Goal: Information Seeking & Learning: Learn about a topic

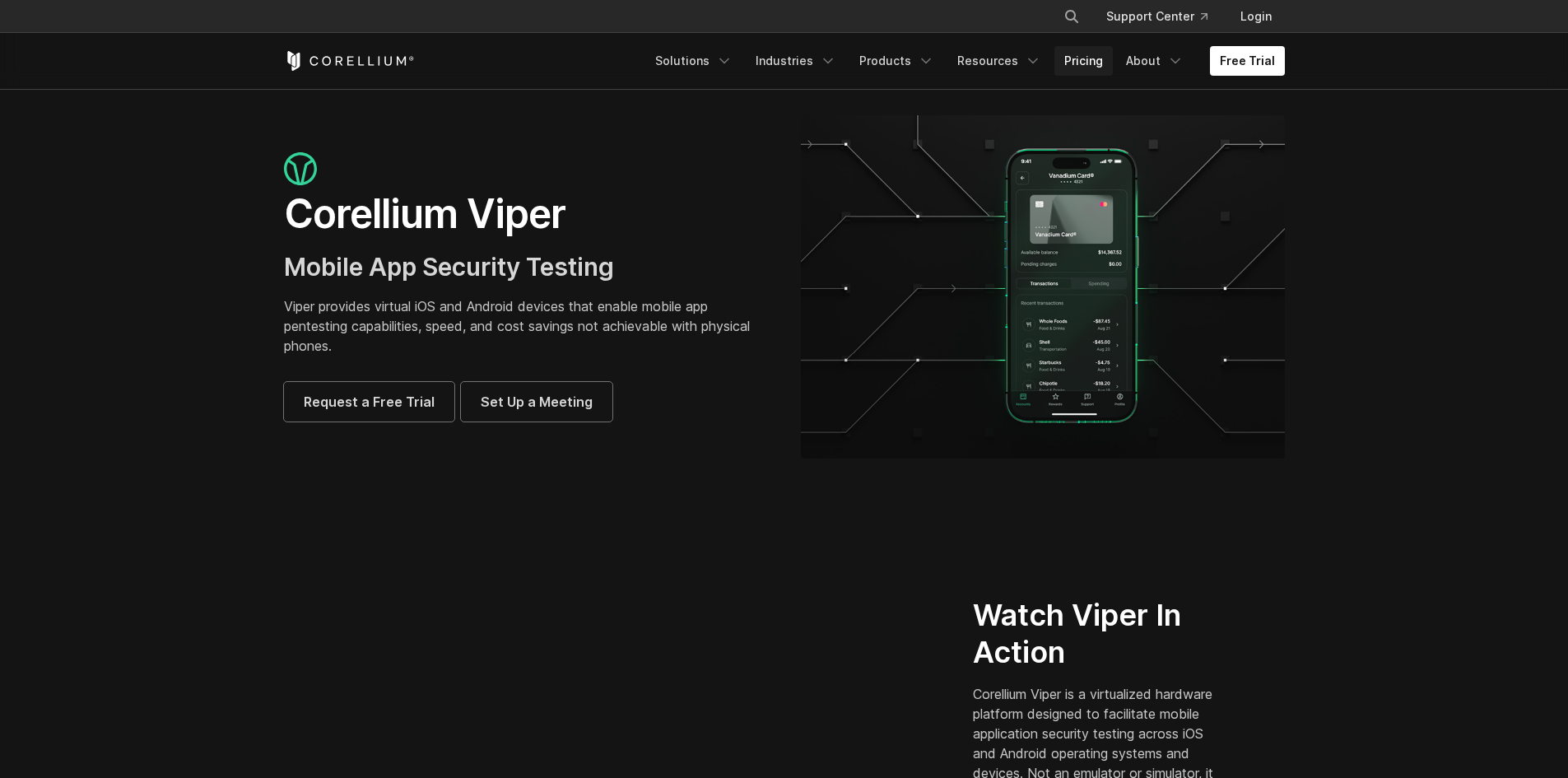
click at [1083, 61] on link "Pricing" at bounding box center [1083, 61] width 59 height 30
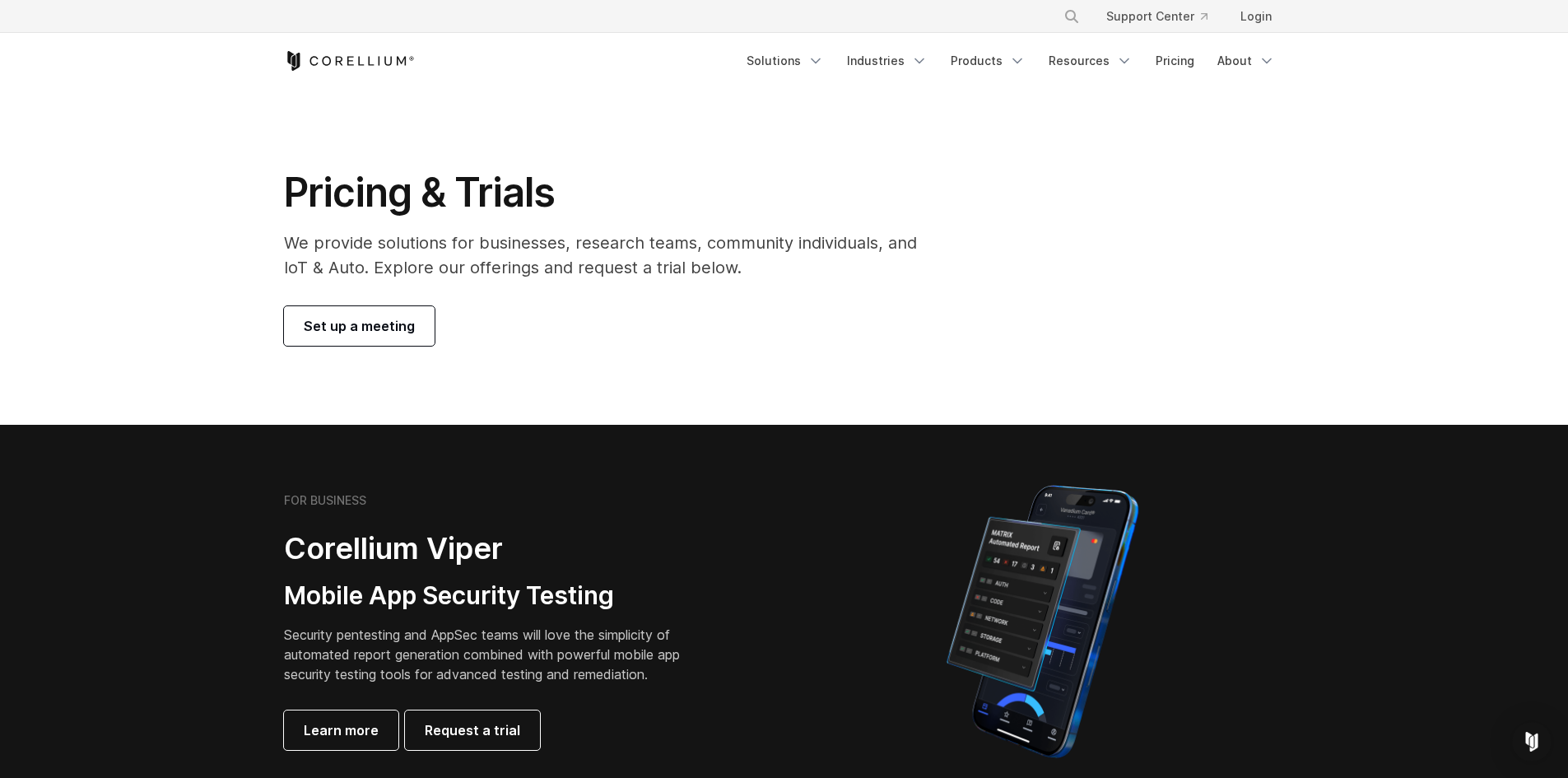
click at [660, 278] on p "We provide solutions for businesses, research teams, community individuals, and…" at bounding box center [612, 255] width 656 height 50
click at [491, 174] on h1 "Pricing & Trials" at bounding box center [612, 193] width 656 height 50
click at [864, 259] on p "We provide solutions for businesses, research teams, community individuals, and…" at bounding box center [612, 255] width 656 height 50
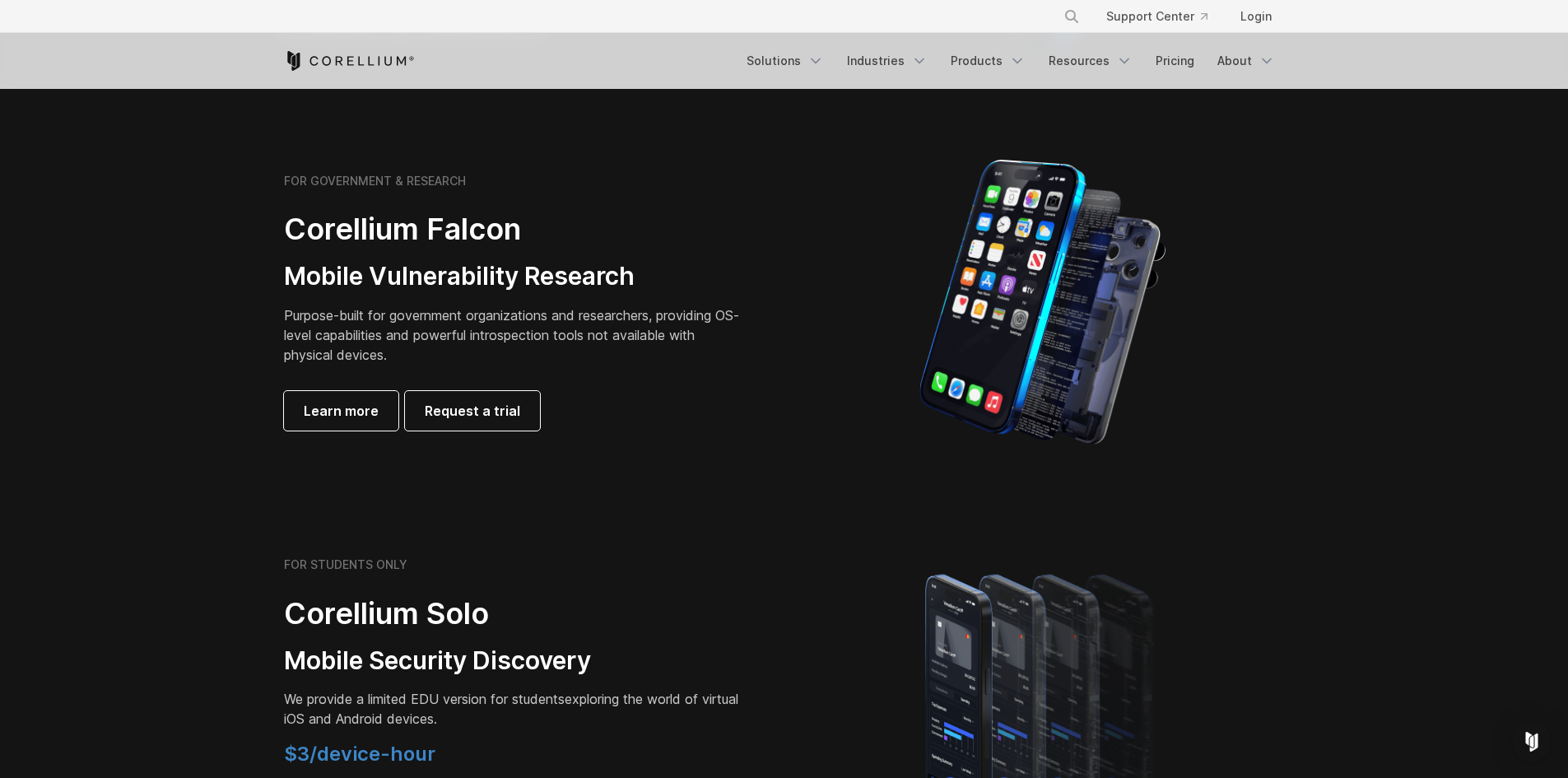
scroll to position [33, 0]
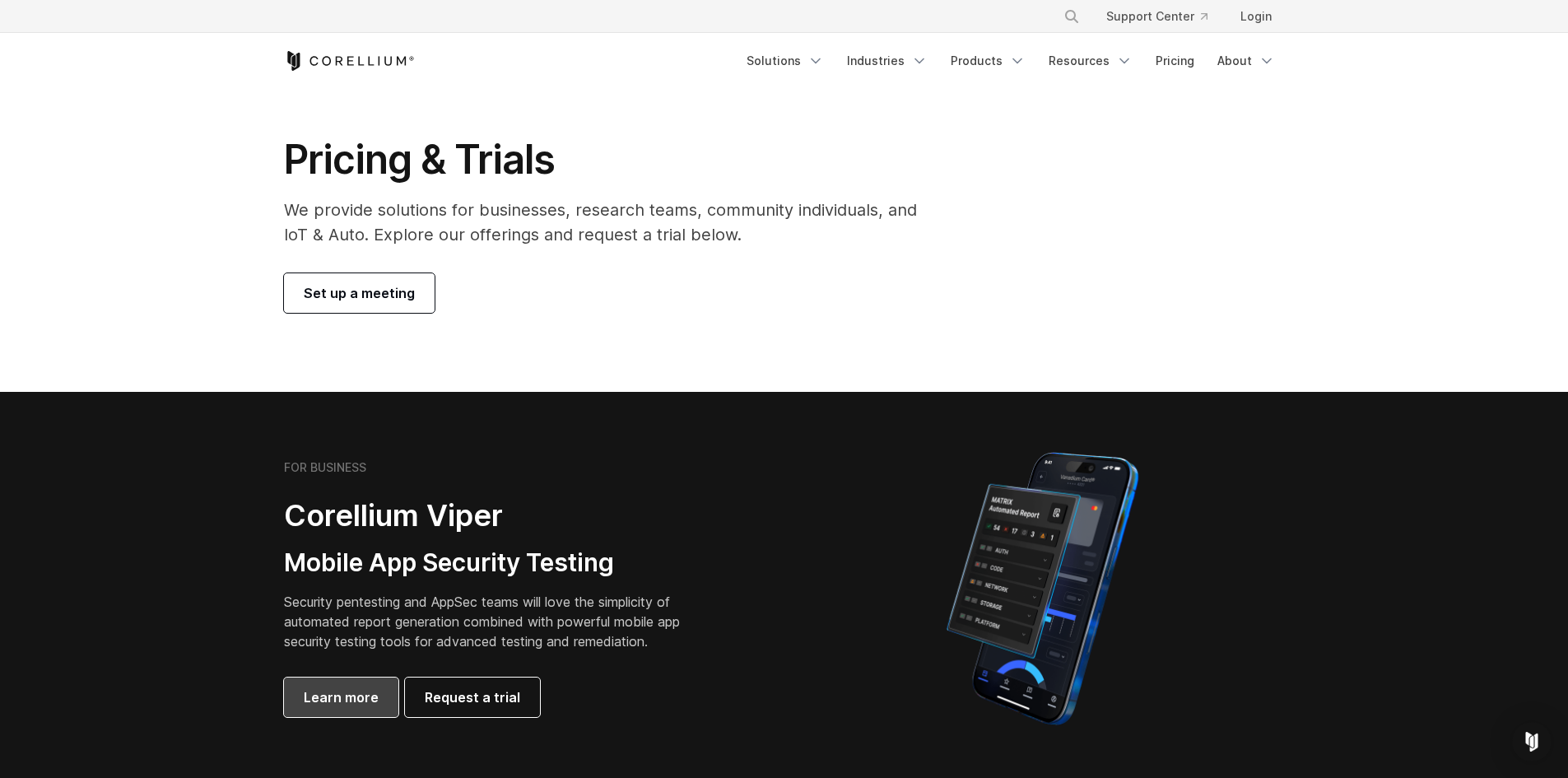
click at [350, 702] on span "Learn more" at bounding box center [341, 697] width 75 height 20
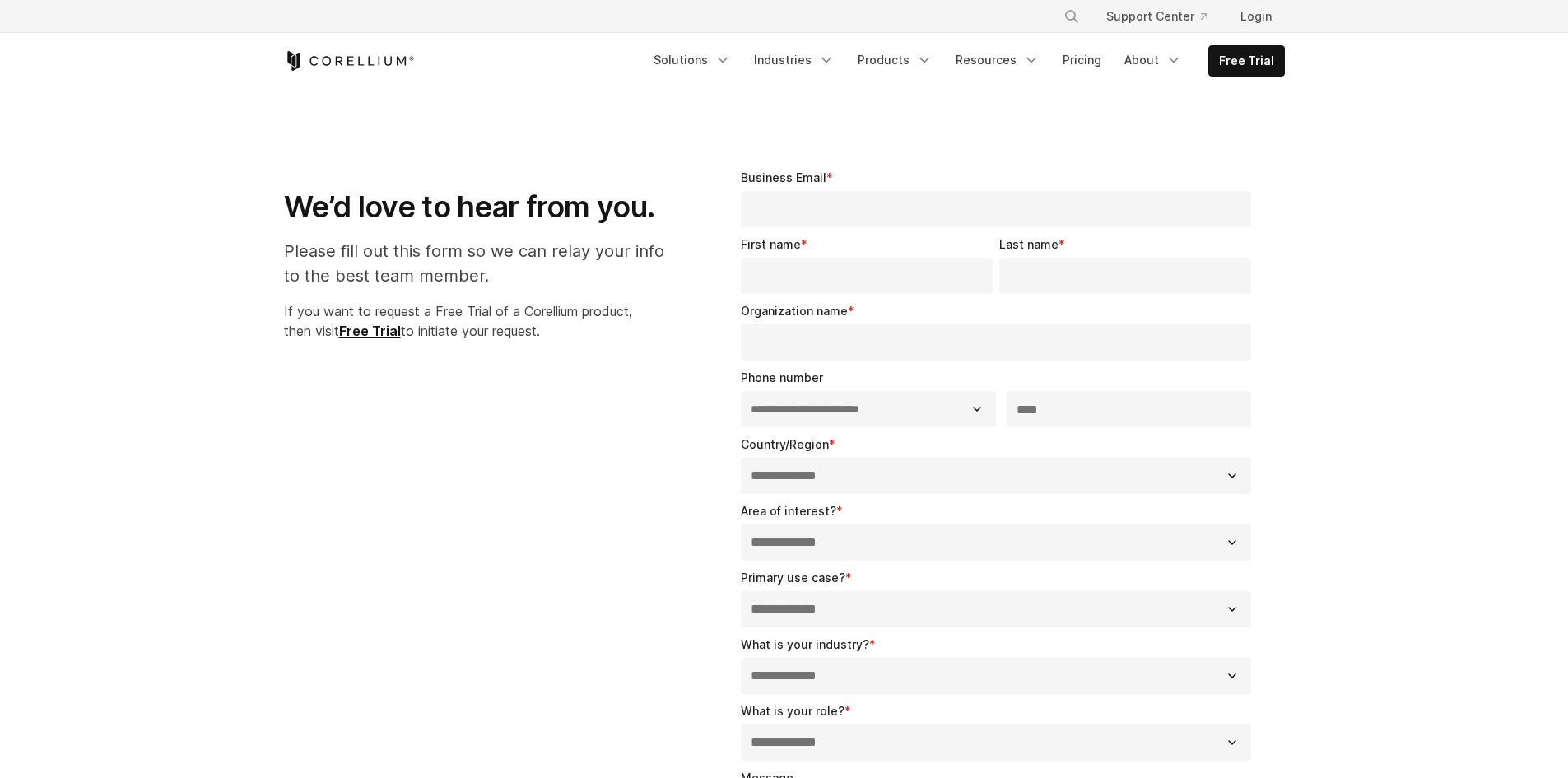
select select "**"
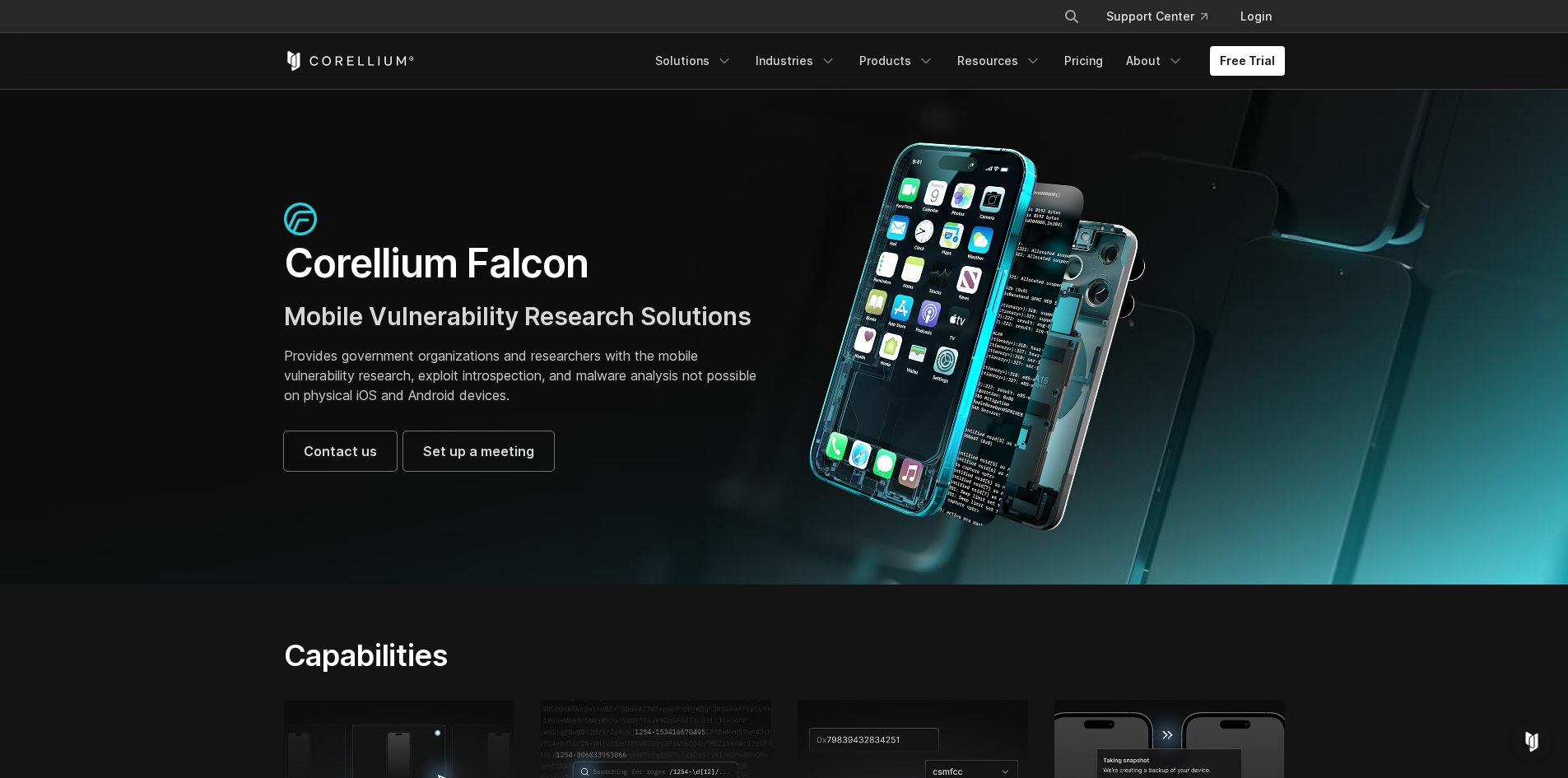
click at [175, 289] on section "Corellium Falcon Mobile Vulnerability Research Solutions Provides government or…" at bounding box center [784, 337] width 1568 height 496
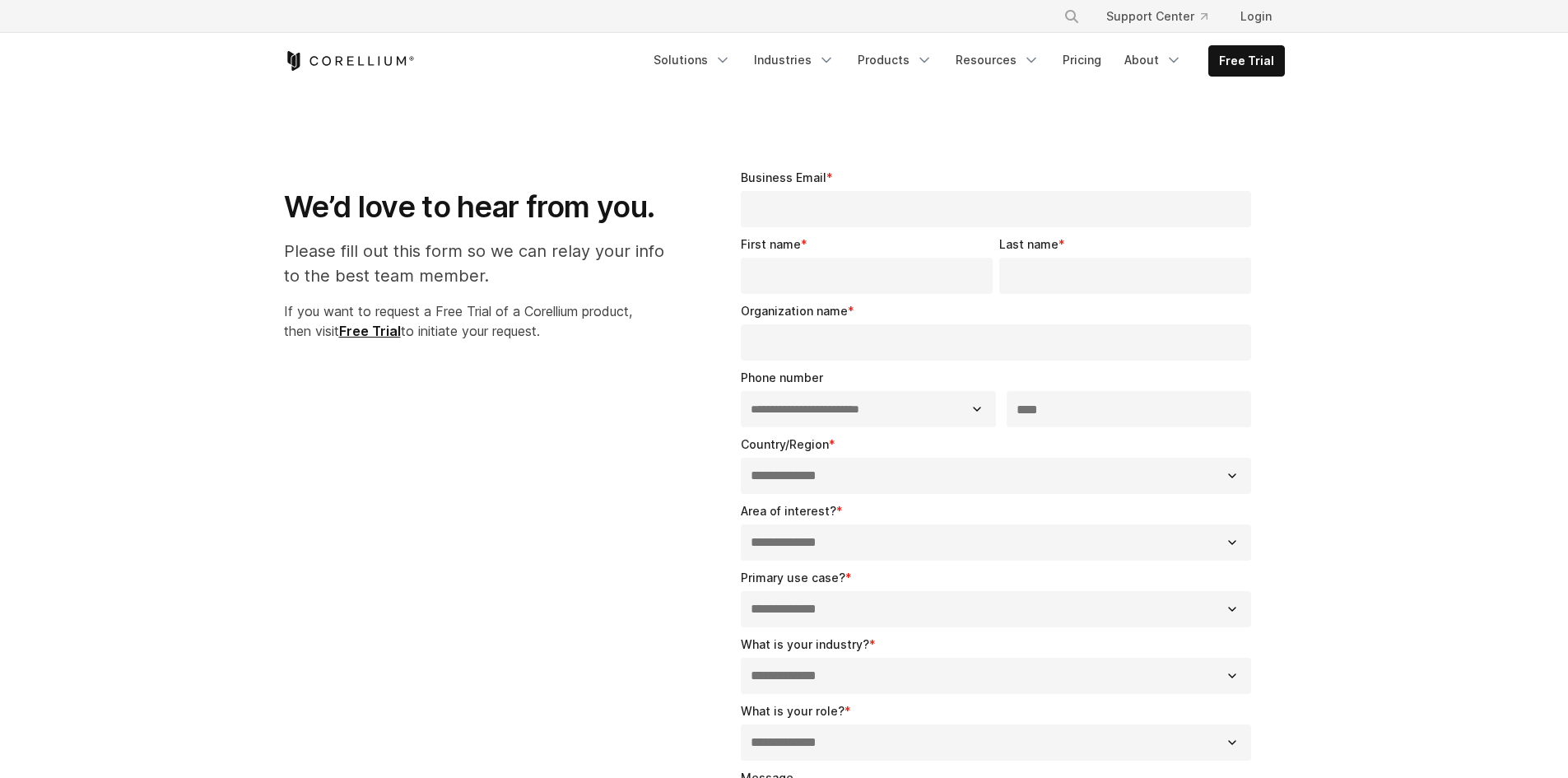
select select "**"
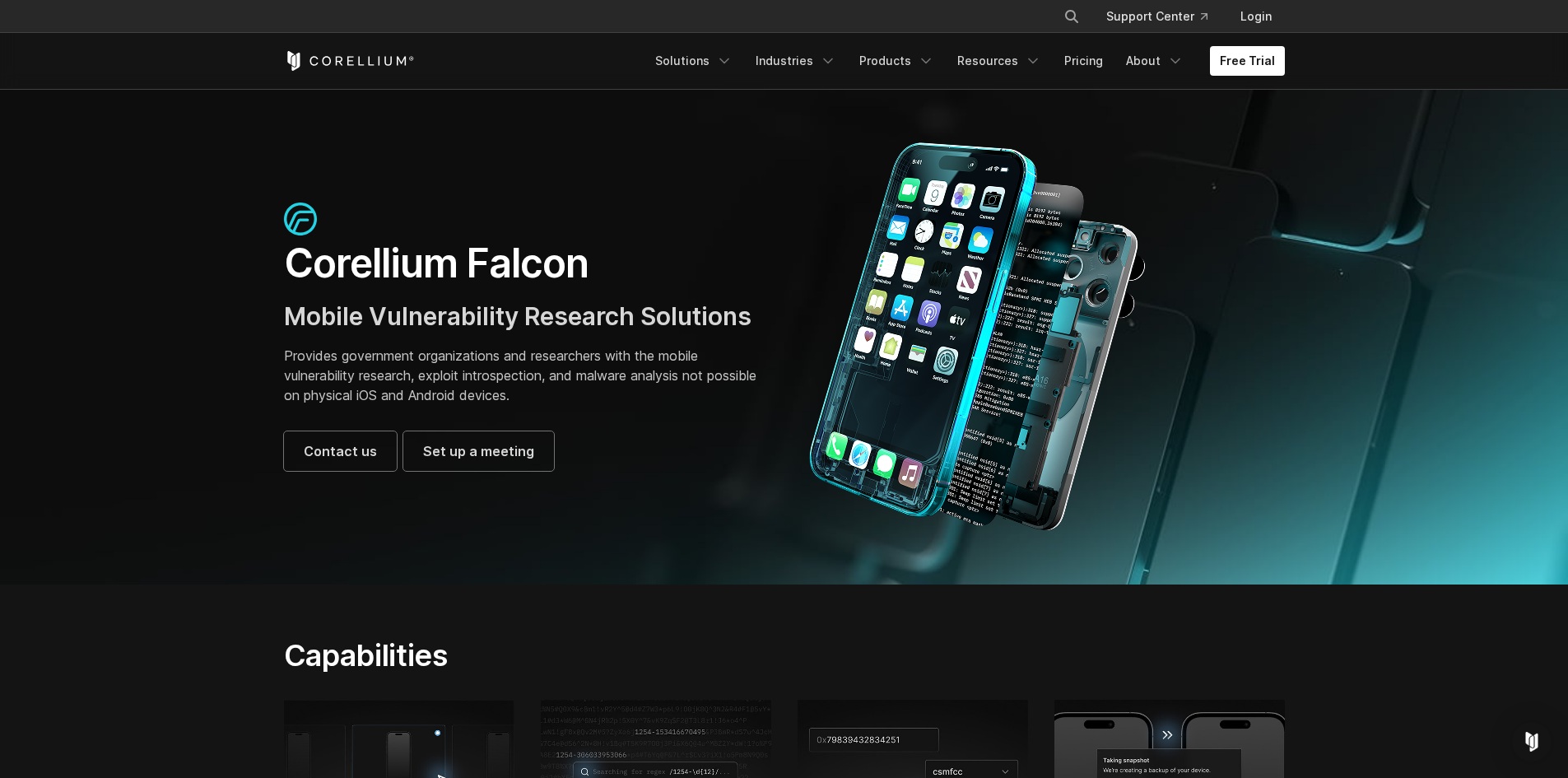
click at [78, 166] on section "Corellium Falcon Mobile Vulnerability Research Solutions Provides government or…" at bounding box center [784, 337] width 1568 height 496
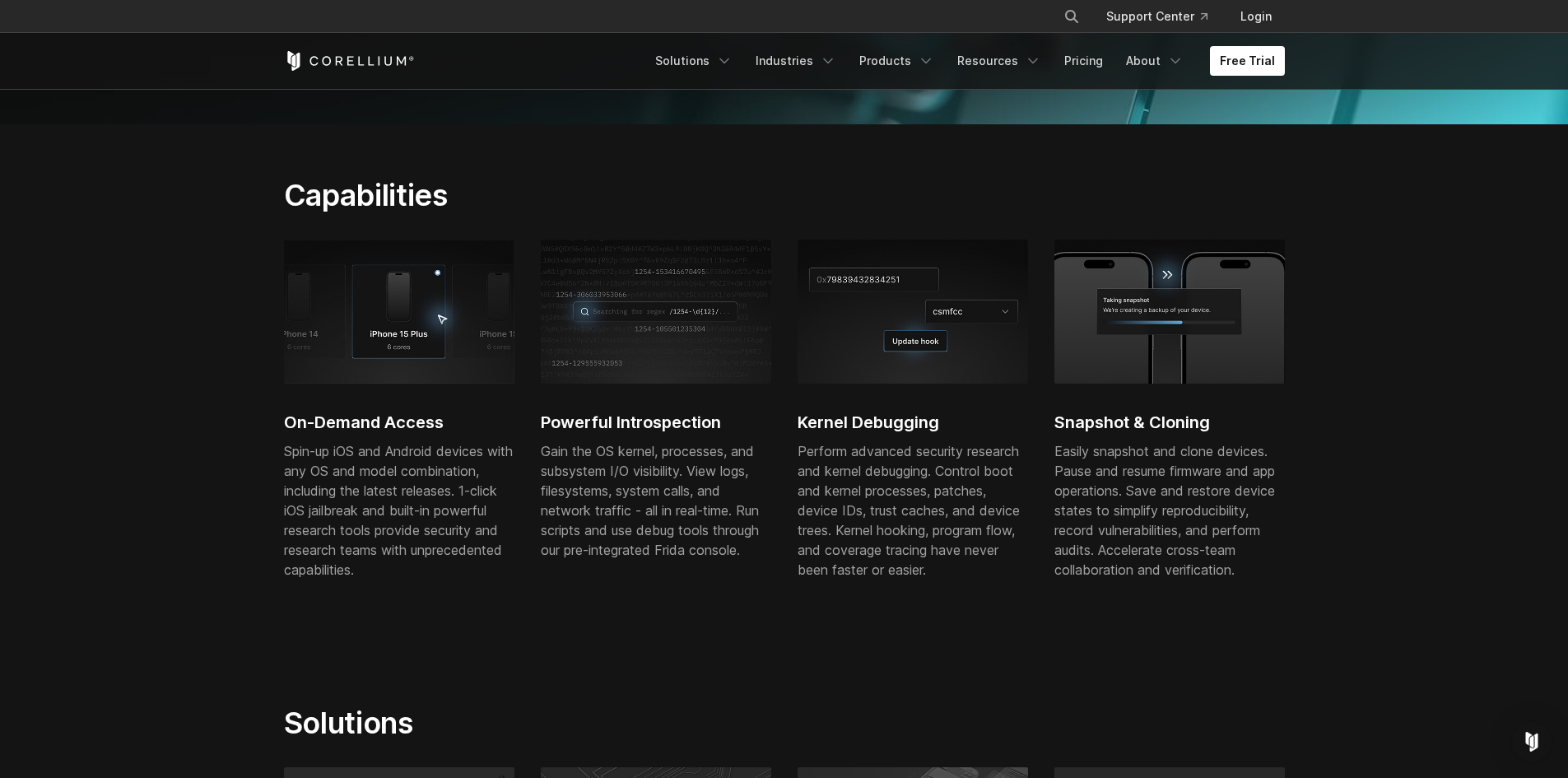
scroll to position [460, 0]
click at [1097, 538] on div "Easily snapshot and clone devices. Pause and resume firmware and app operations…" at bounding box center [1169, 509] width 231 height 138
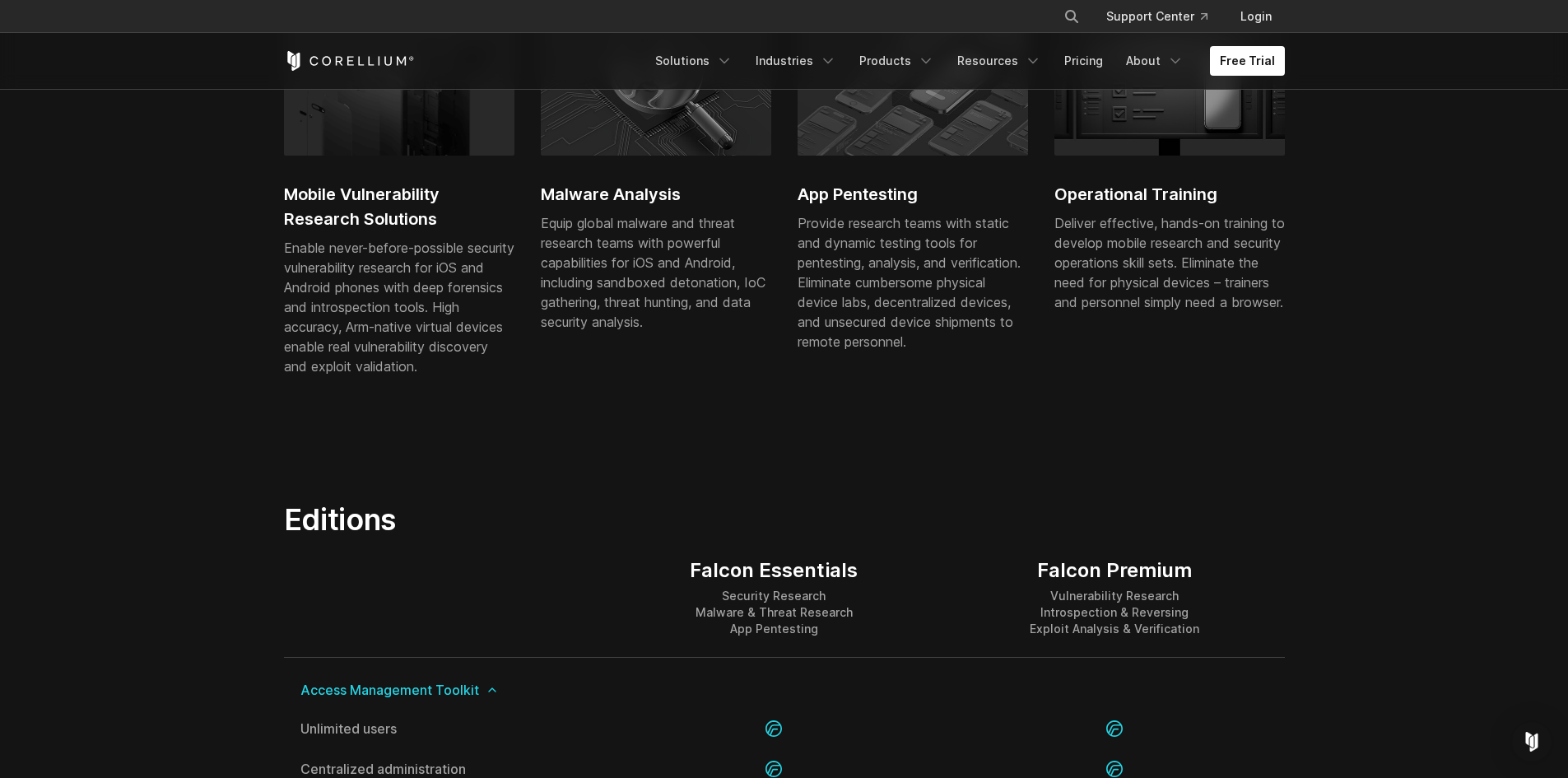
scroll to position [1218, 0]
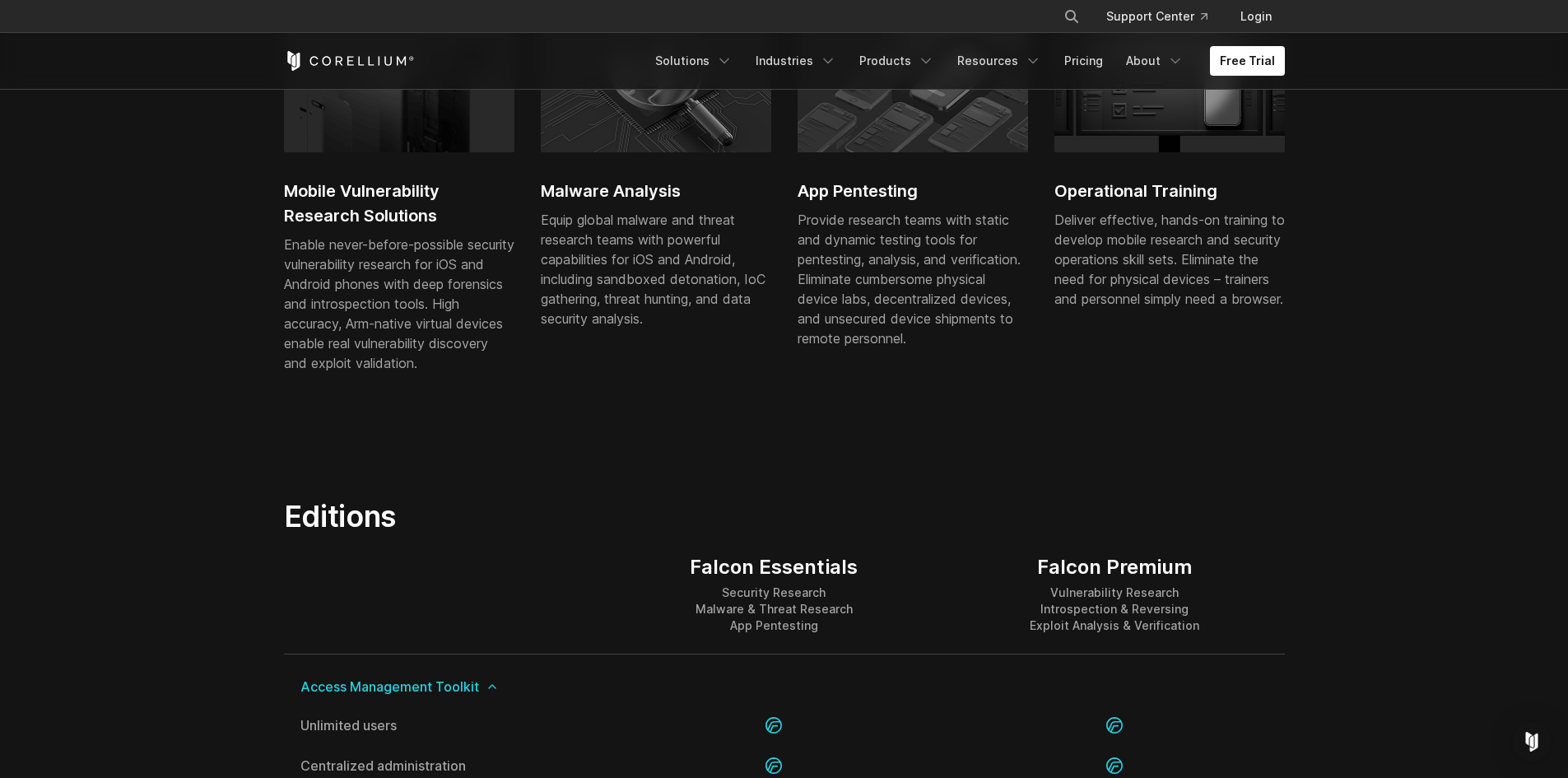
click at [1109, 575] on div "Falcon Premium" at bounding box center [1114, 566] width 169 height 24
click at [1109, 569] on div "Falcon Premium" at bounding box center [1114, 566] width 169 height 24
drag, startPoint x: 1075, startPoint y: 573, endPoint x: 1204, endPoint y: 619, distance: 137.0
click at [1204, 619] on div "Falcon Premium Vulnerability Research Introspection & Reversing Exploit Analysi…" at bounding box center [1114, 593] width 340 height 119
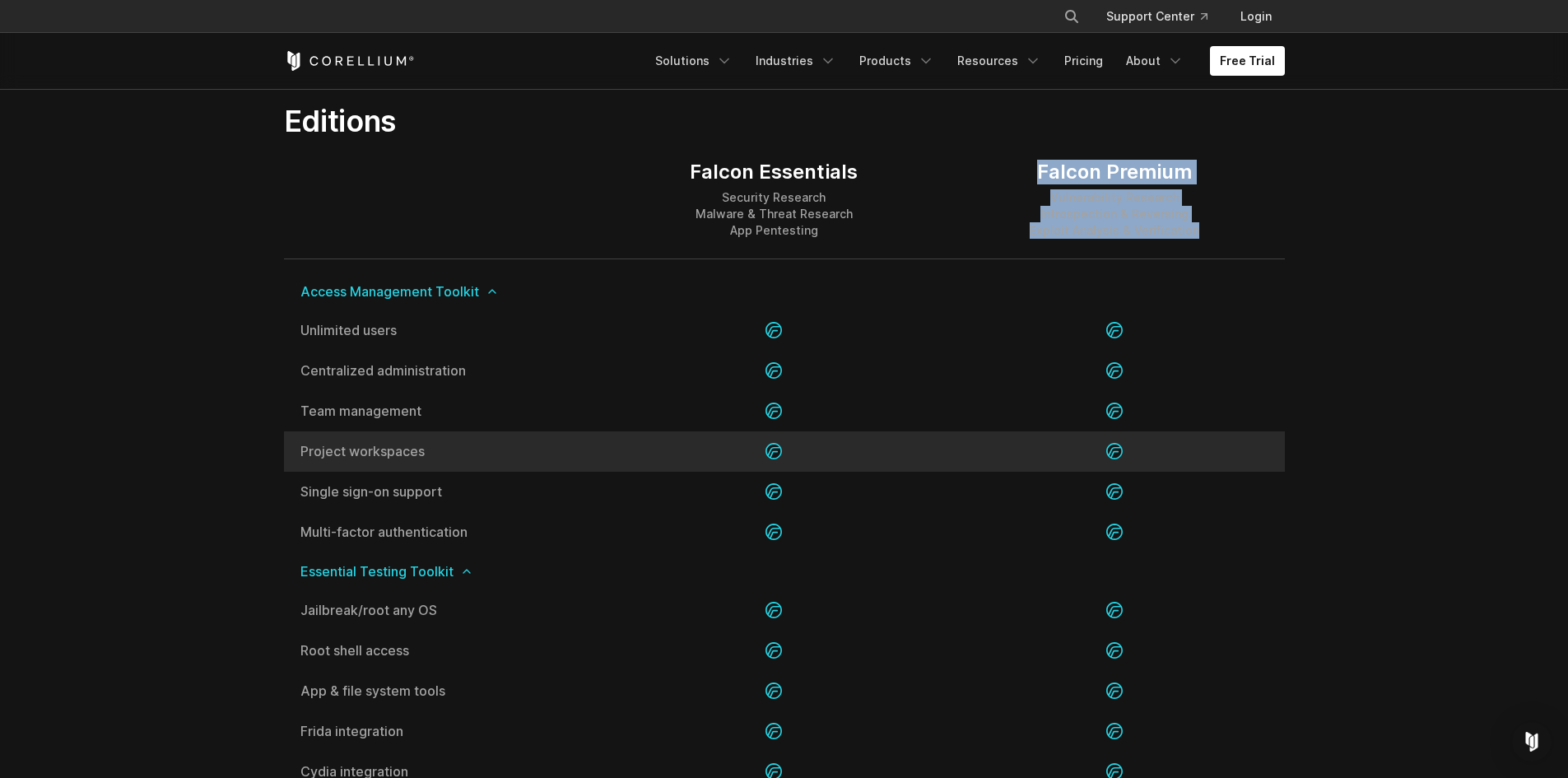
scroll to position [1646, 0]
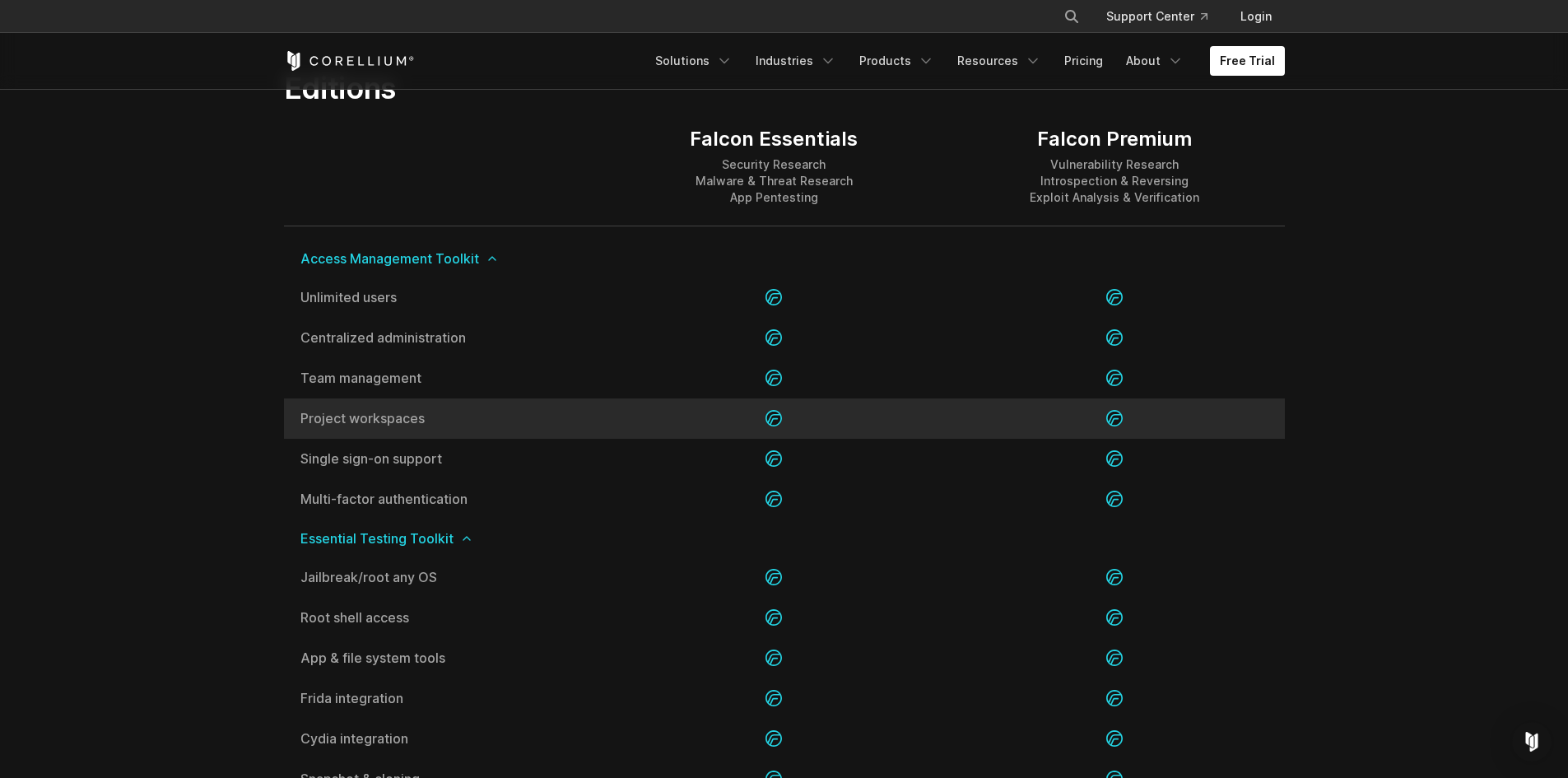
click at [1062, 305] on div at bounding box center [1114, 298] width 340 height 41
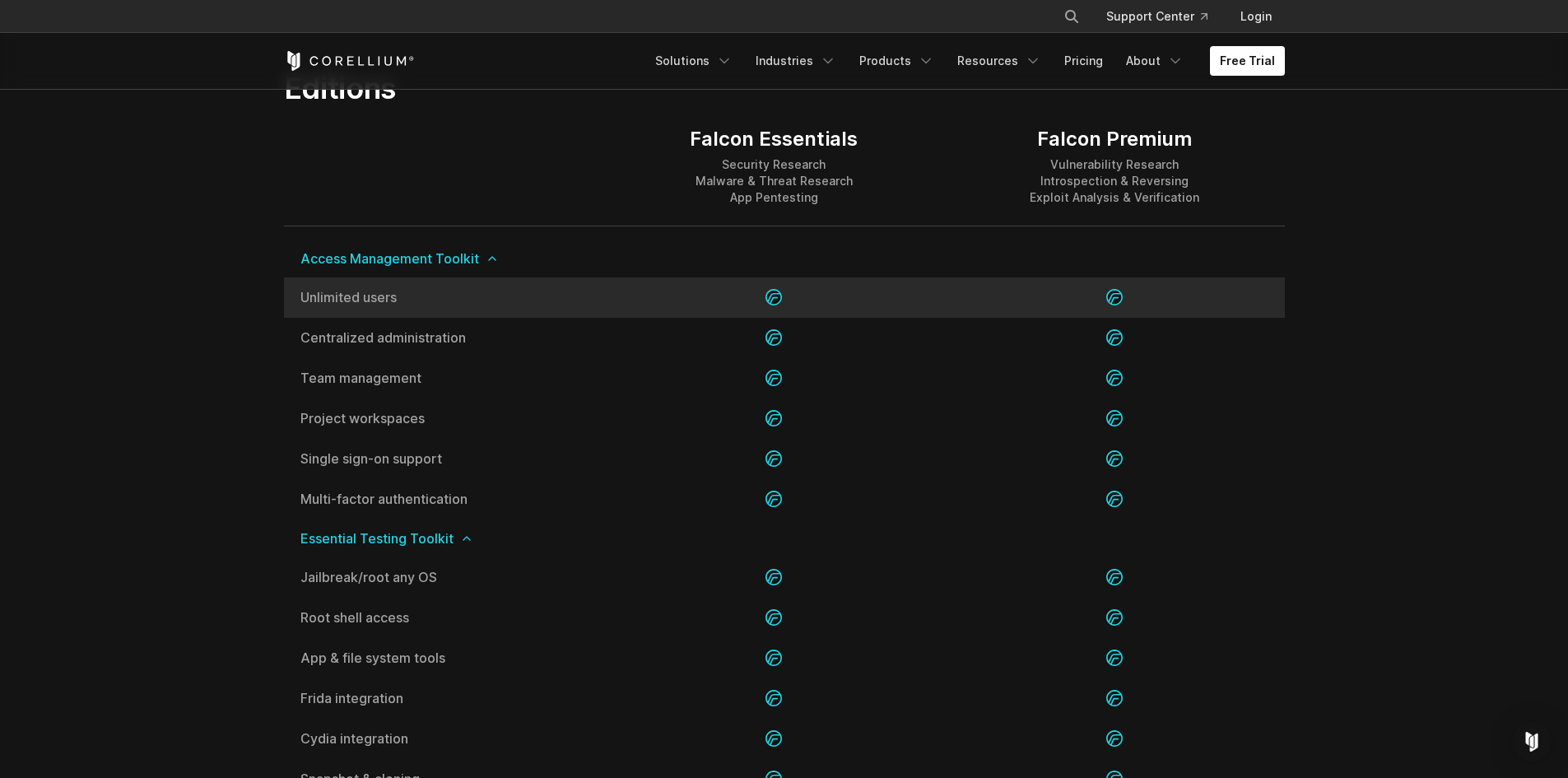
click at [1126, 286] on div at bounding box center [1114, 298] width 340 height 41
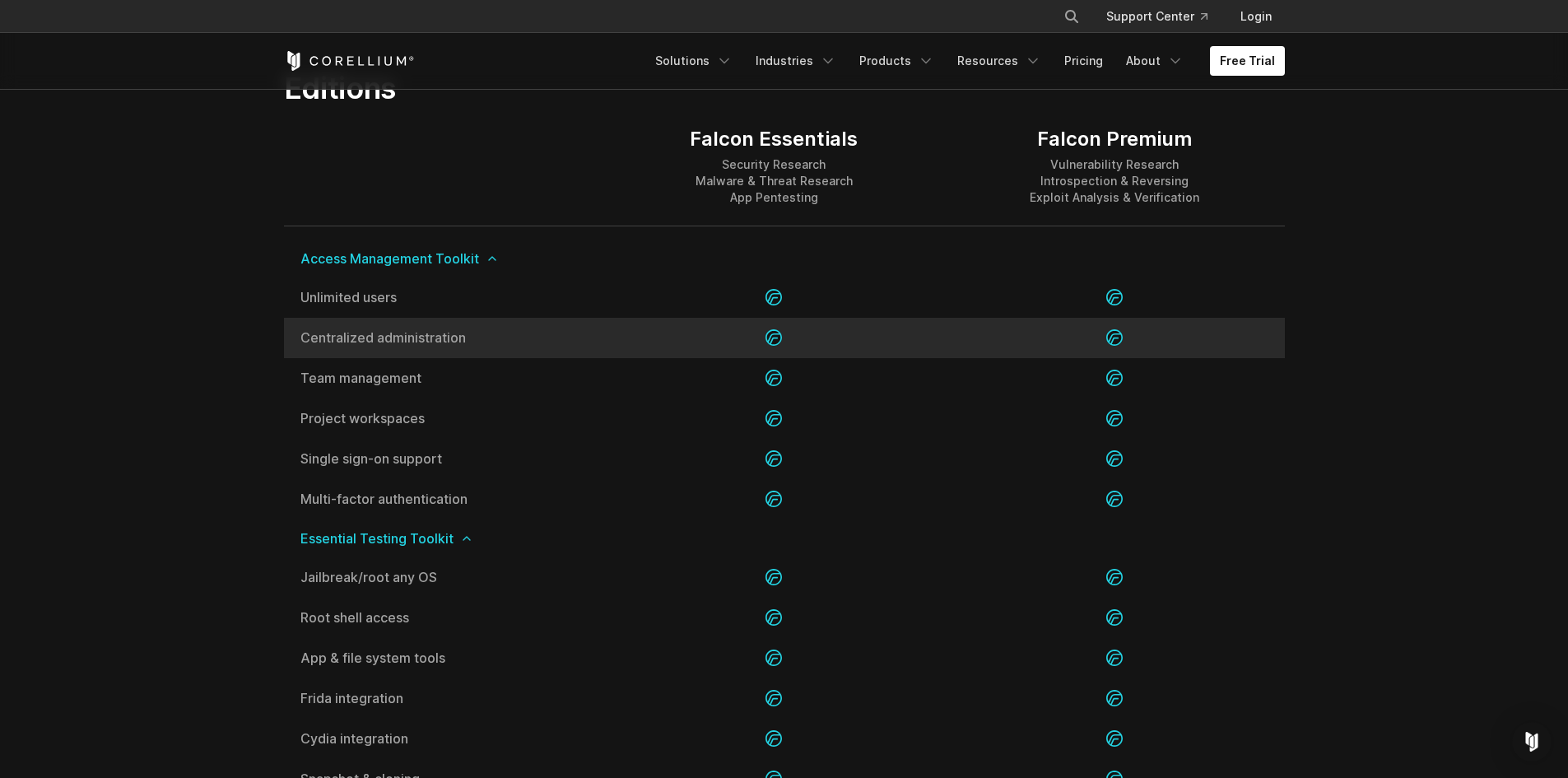
click at [922, 341] on div at bounding box center [774, 337] width 340 height 41
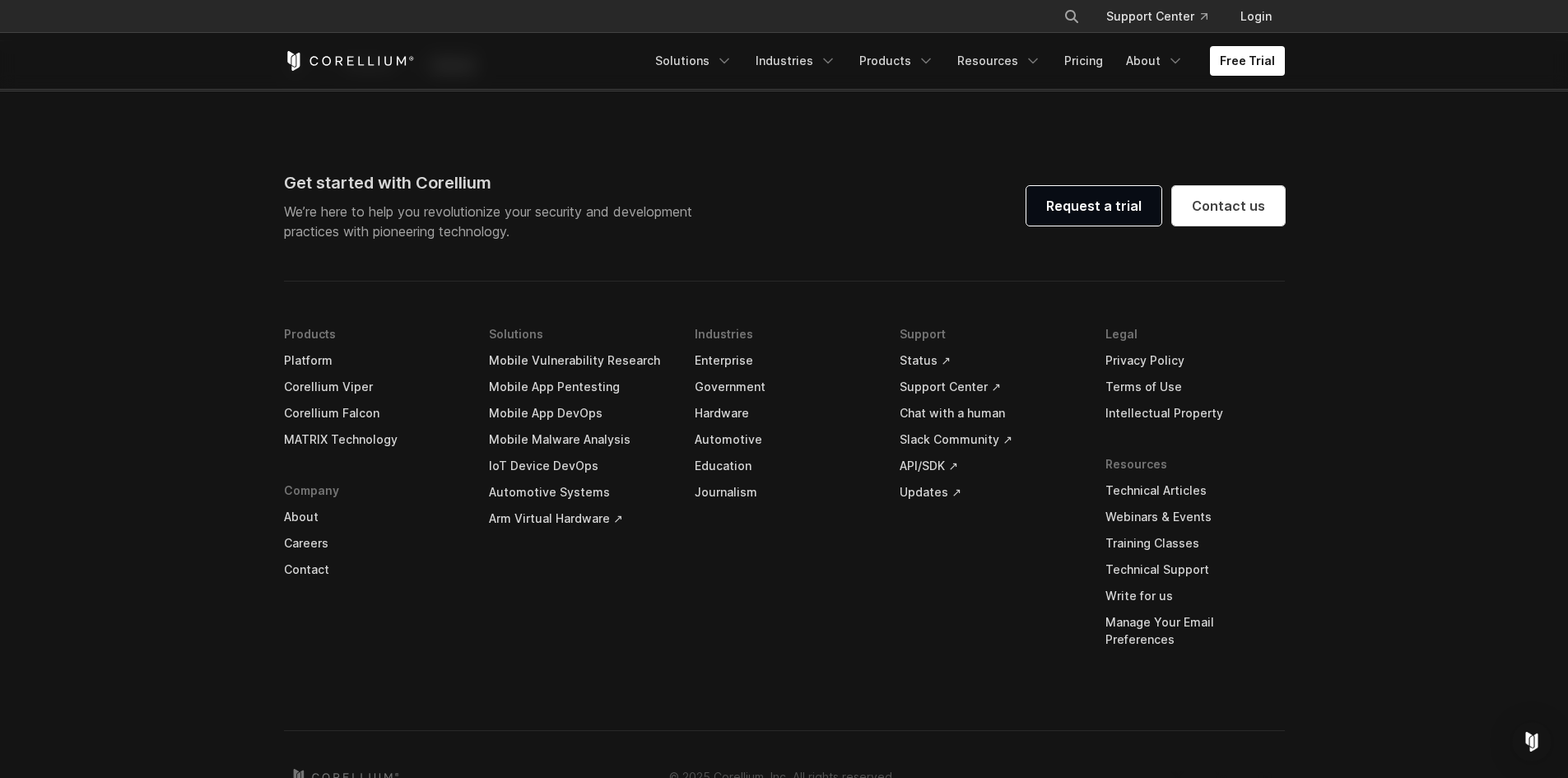
scroll to position [5103, 0]
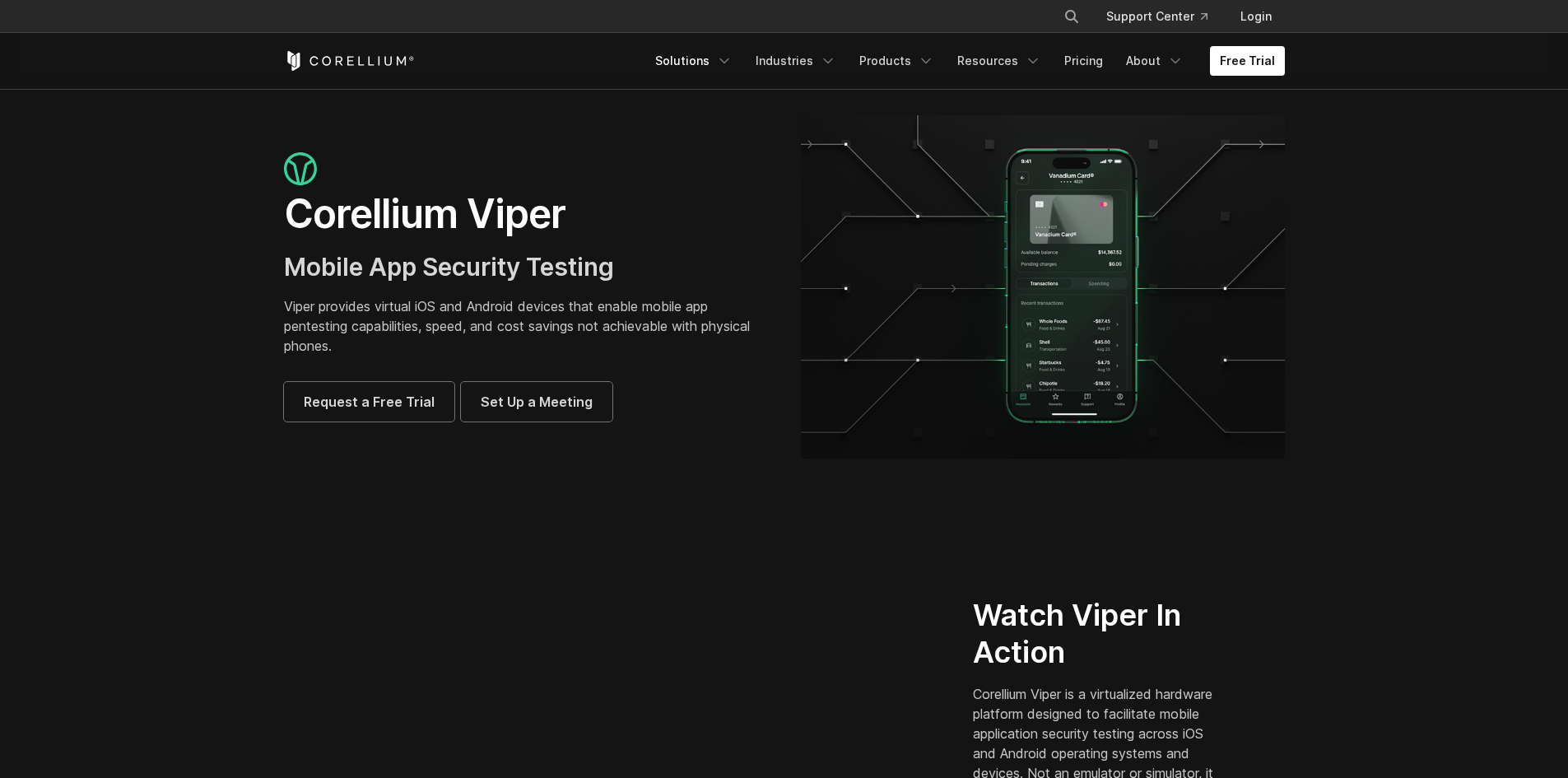
click at [733, 63] on icon "Navigation Menu" at bounding box center [724, 61] width 16 height 16
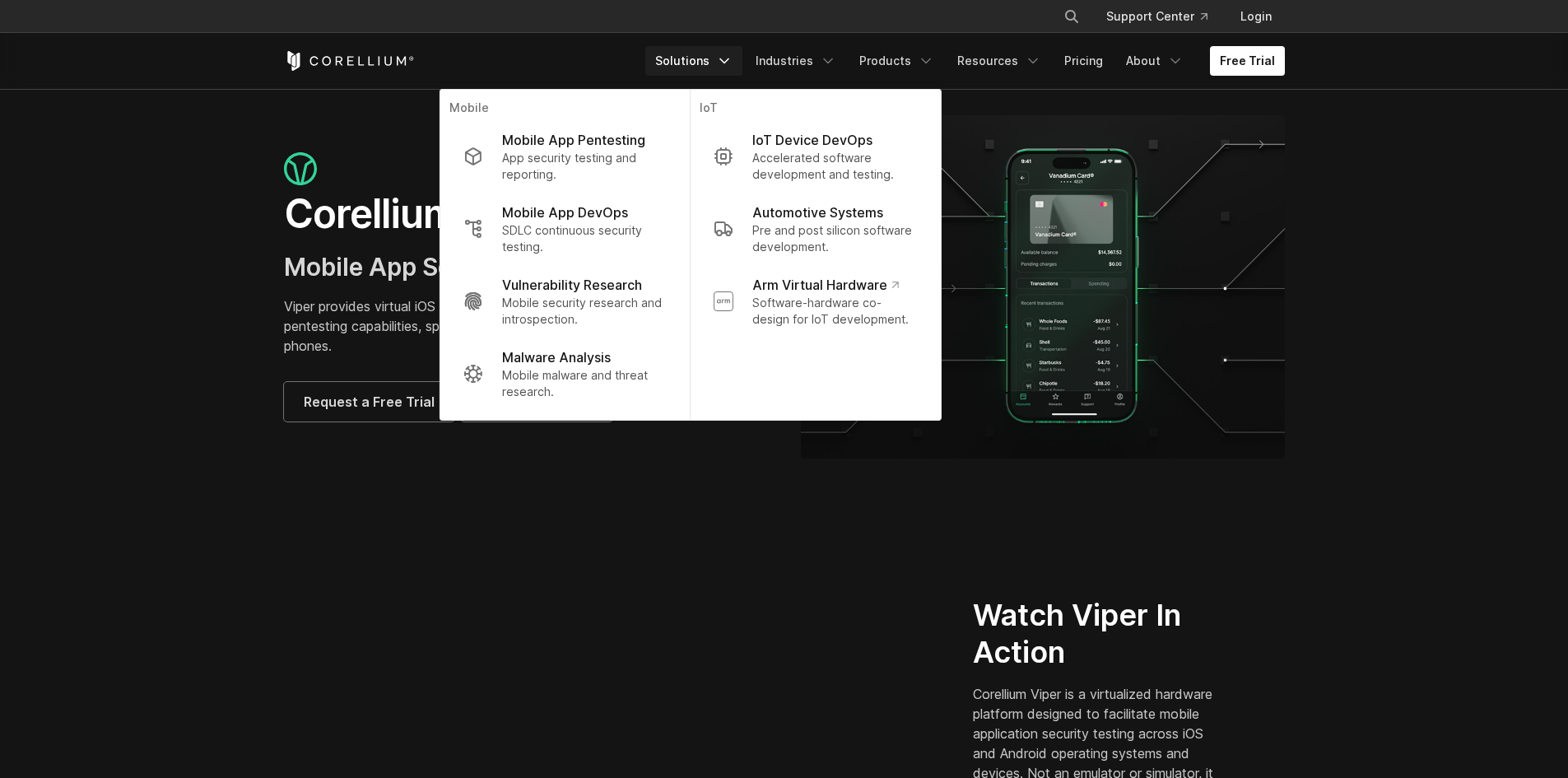
click at [134, 159] on section "Corellium Viper Mobile App Security Testing Viper provides virtual iOS and Andr…" at bounding box center [784, 293] width 1568 height 409
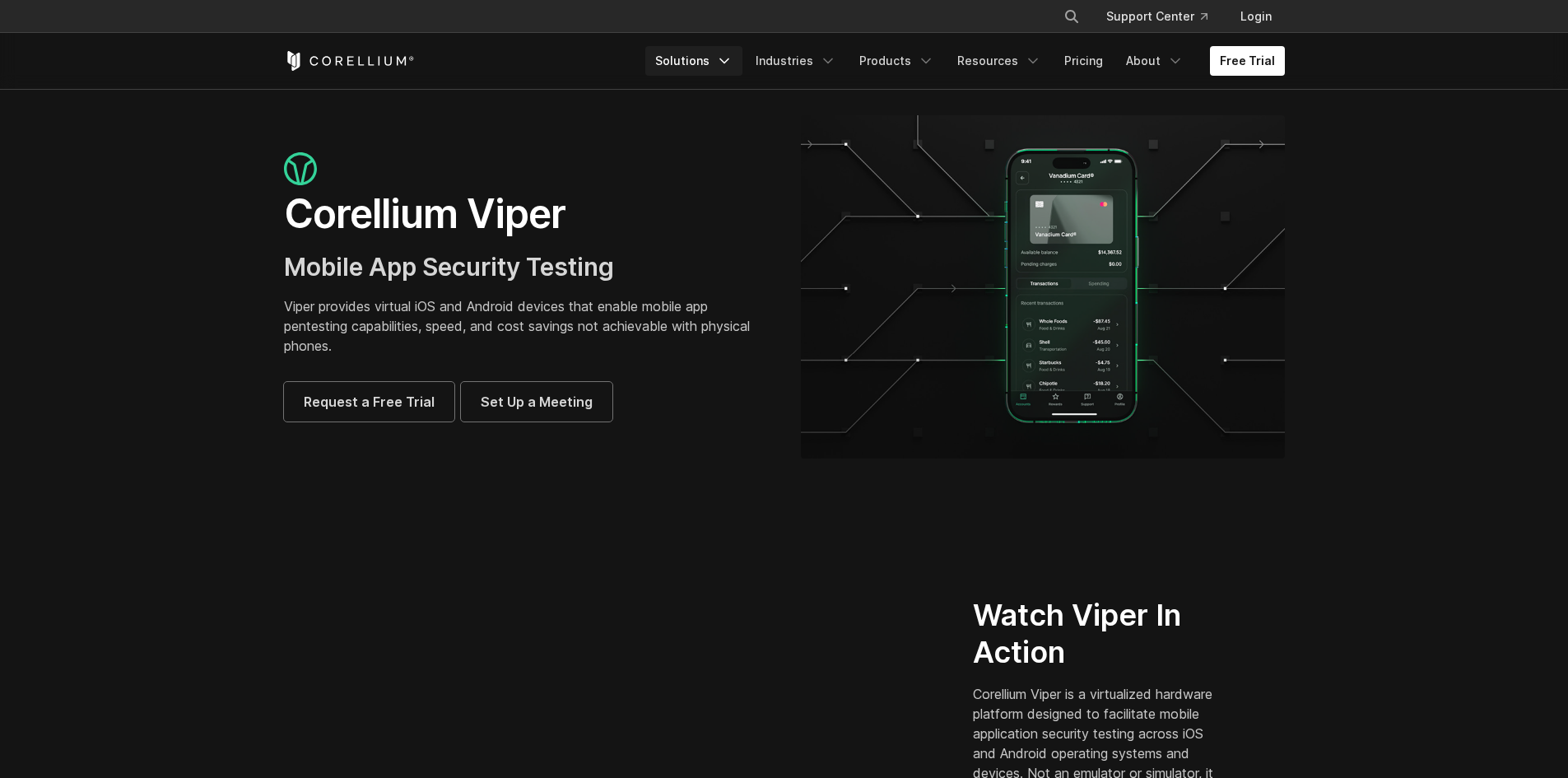
click at [733, 56] on icon "Navigation Menu" at bounding box center [724, 61] width 16 height 16
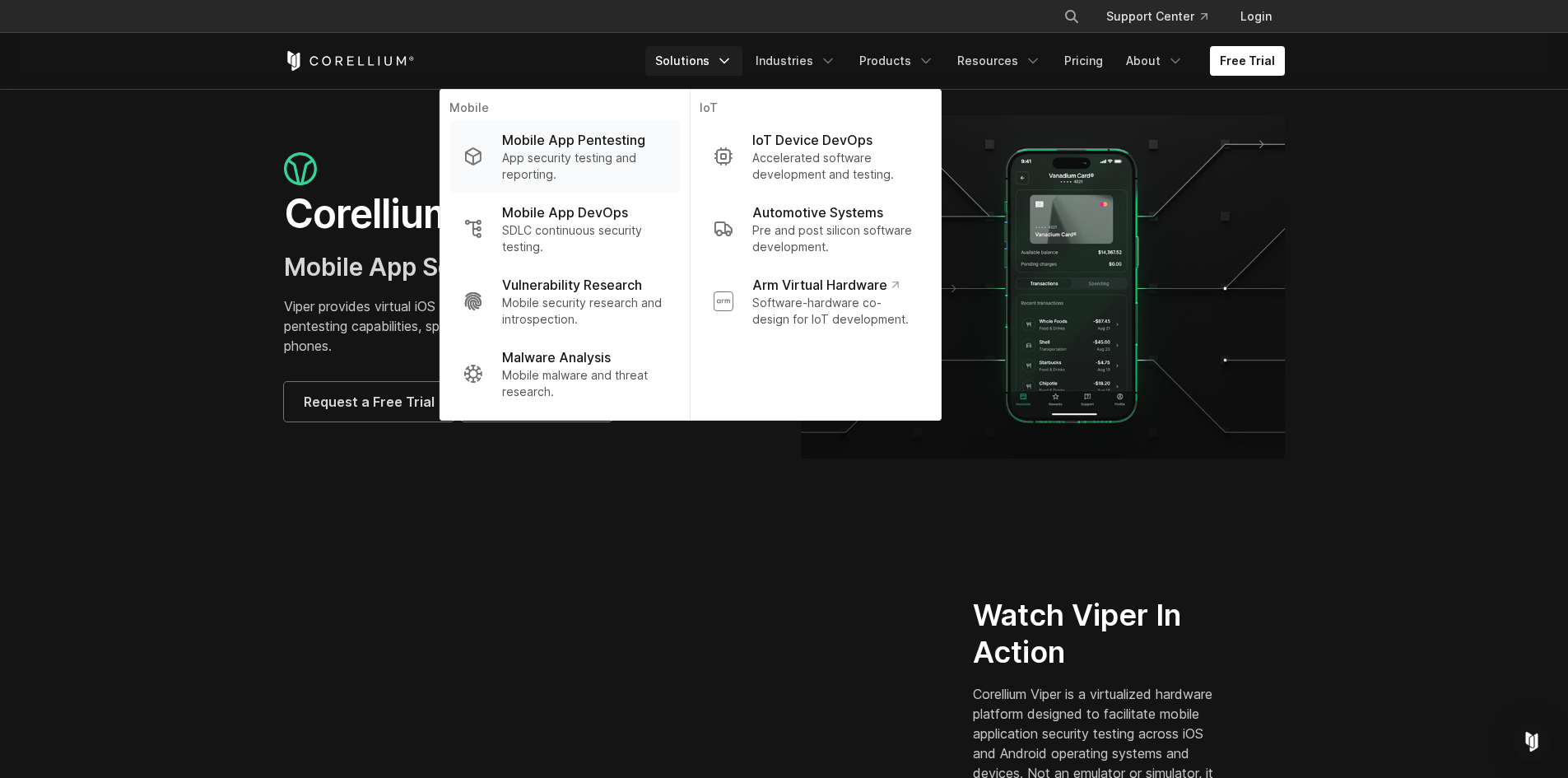
click at [563, 159] on p "App security testing and reporting." at bounding box center [584, 166] width 164 height 33
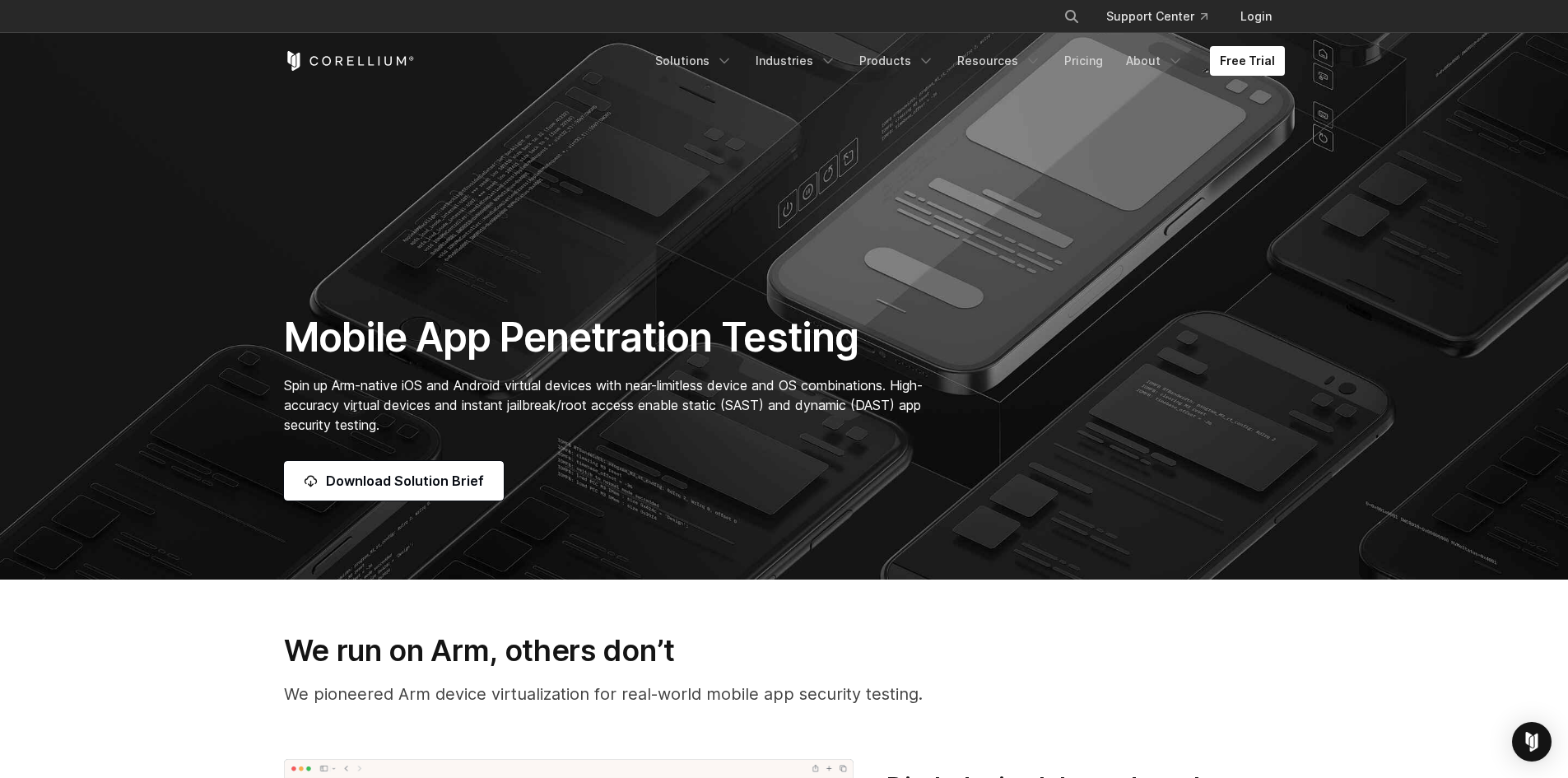
scroll to position [197, 0]
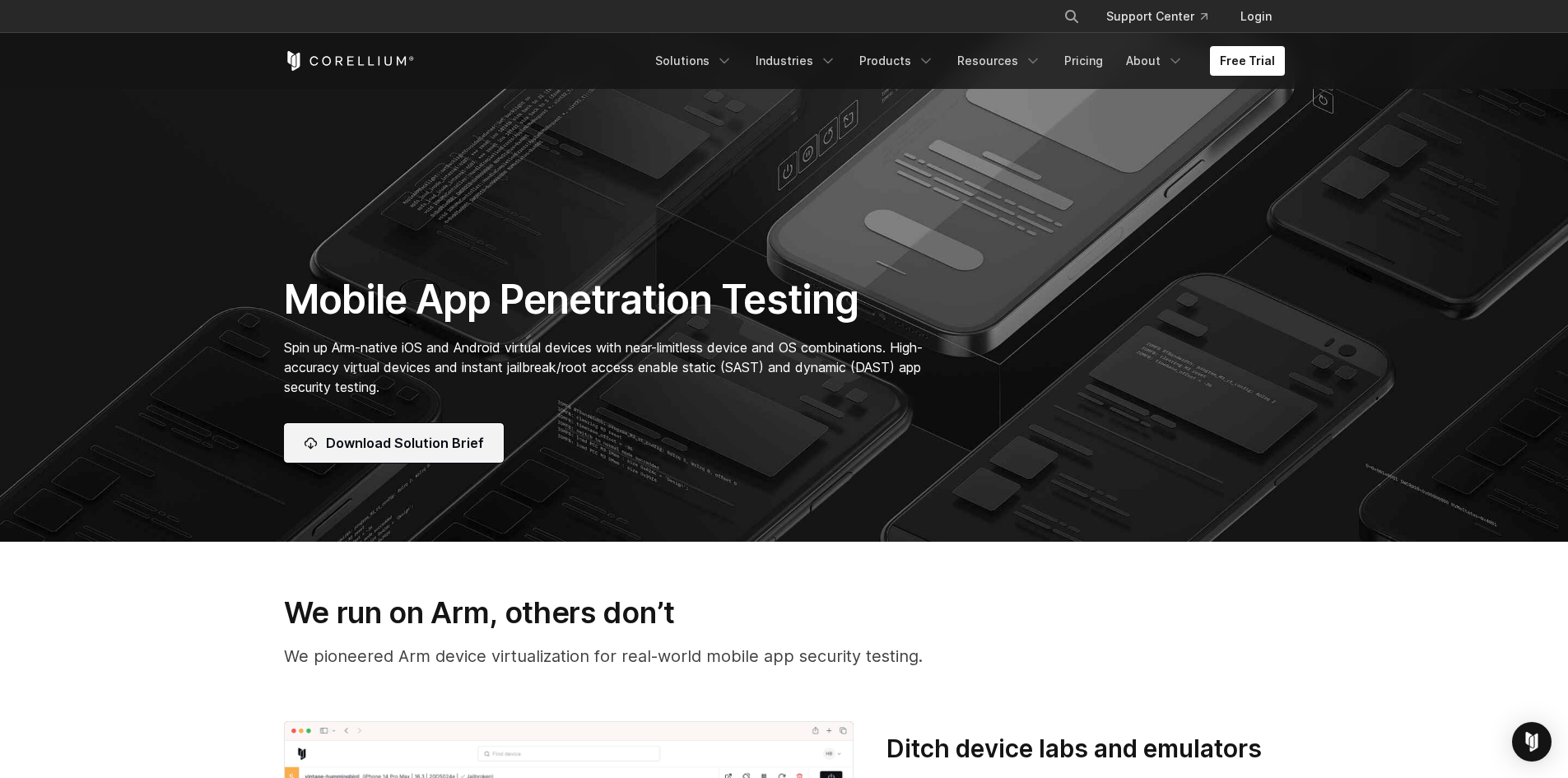
click at [381, 453] on link "Download Solution Brief" at bounding box center [394, 443] width 220 height 40
click at [733, 58] on icon "Navigation Menu" at bounding box center [724, 61] width 16 height 16
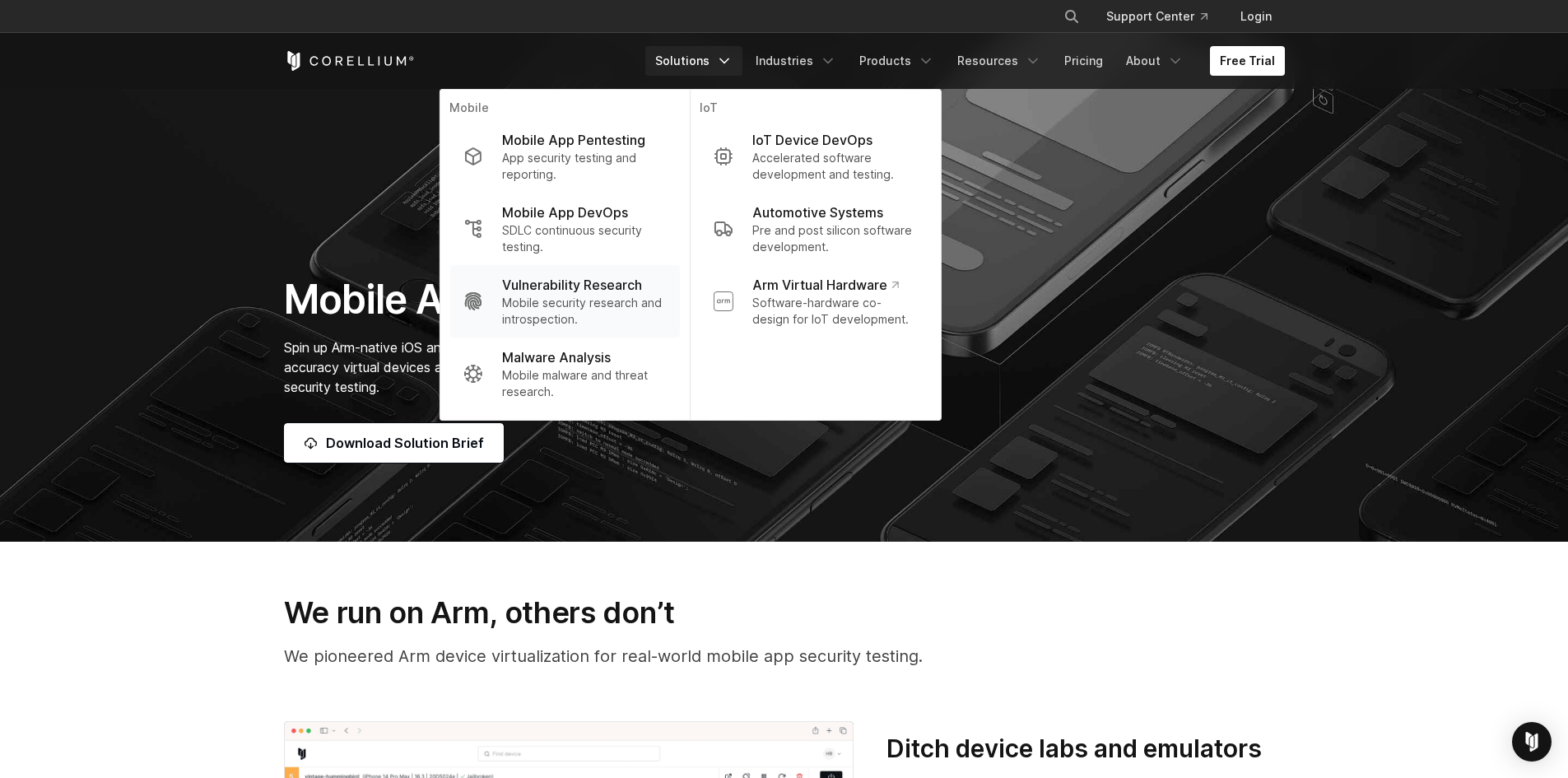
click at [558, 316] on p "Mobile security research and introspection." at bounding box center [584, 311] width 164 height 33
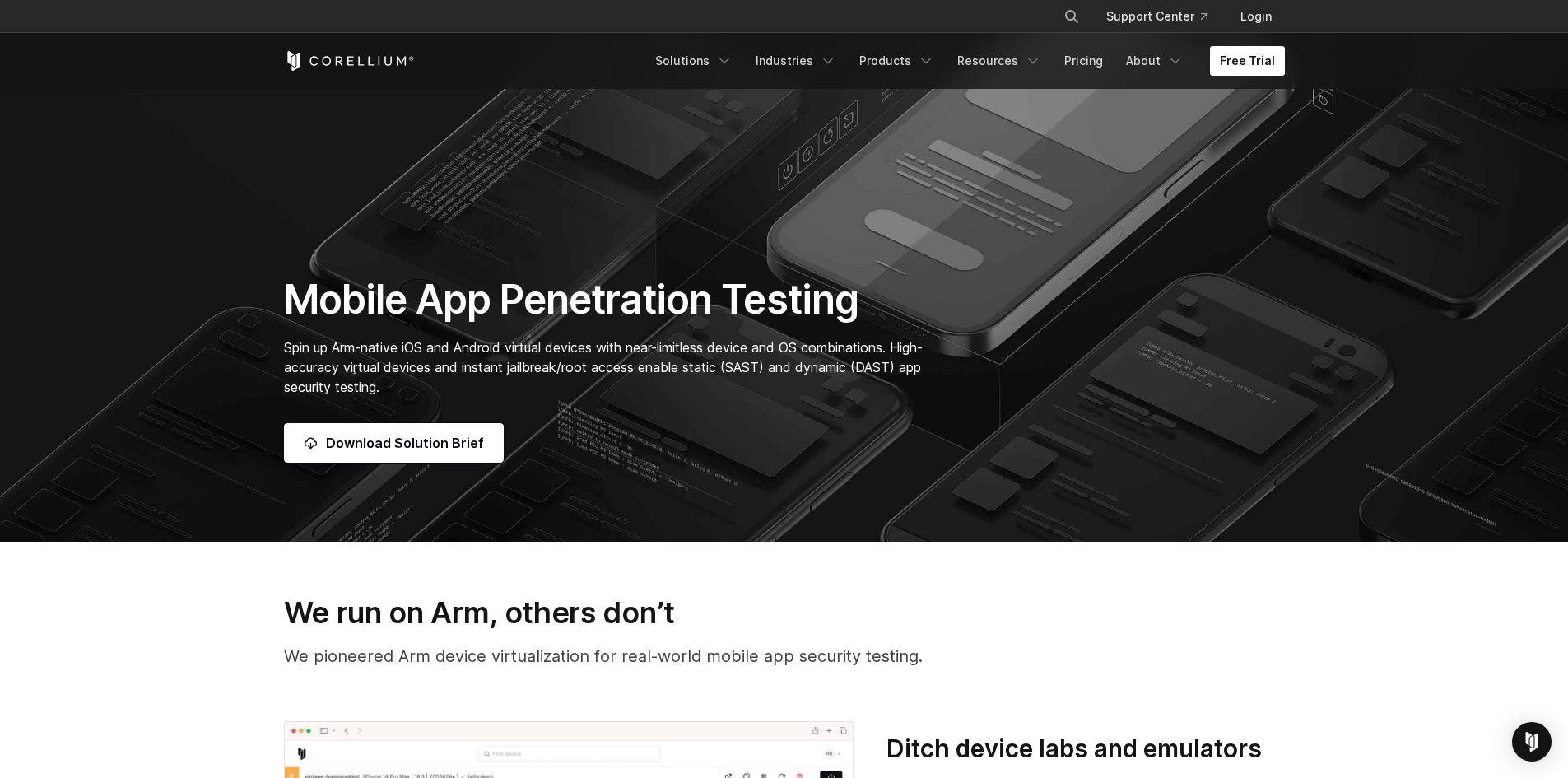
click at [1227, 71] on link "Free Trial" at bounding box center [1247, 61] width 75 height 30
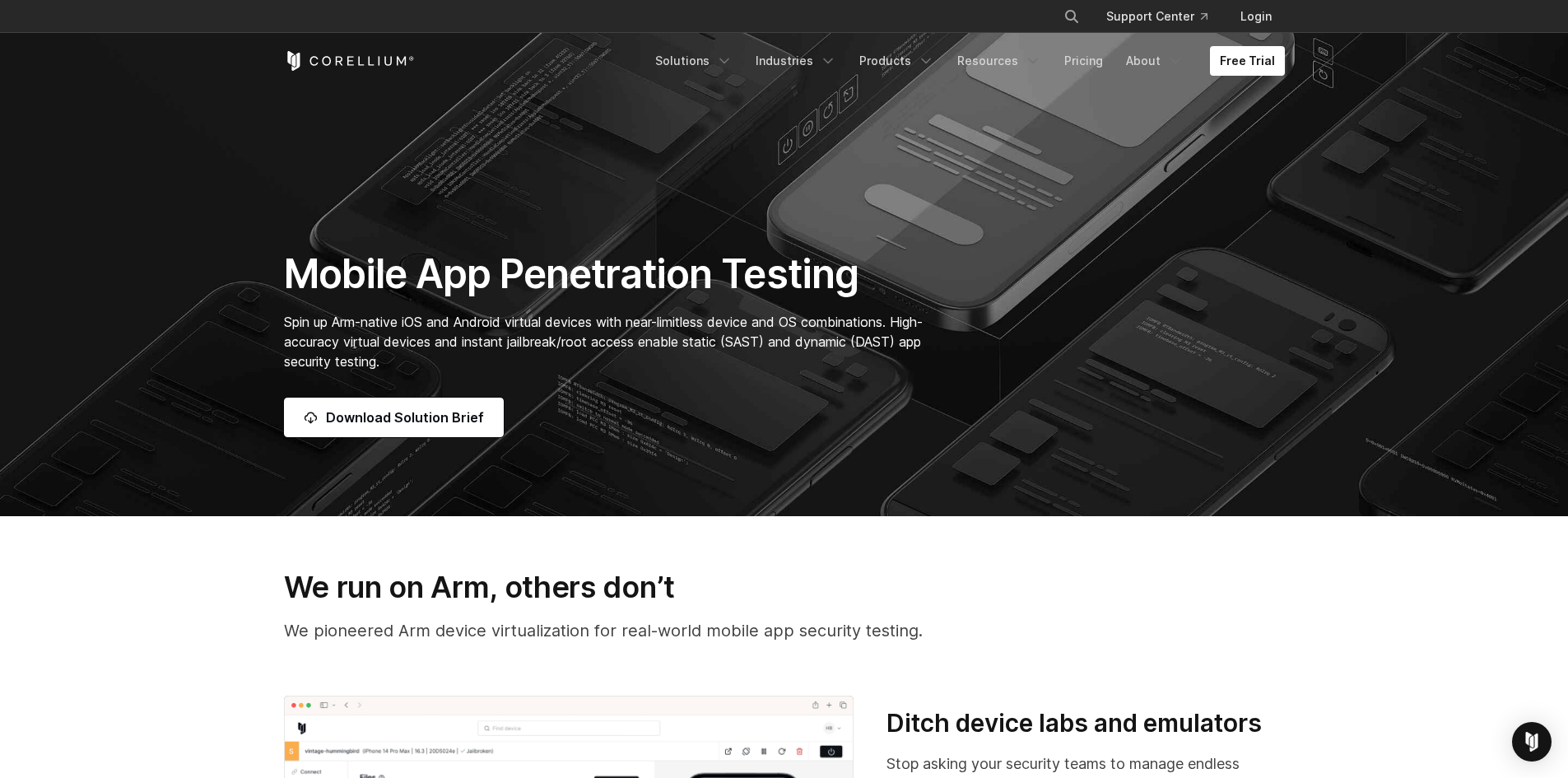
scroll to position [0, 0]
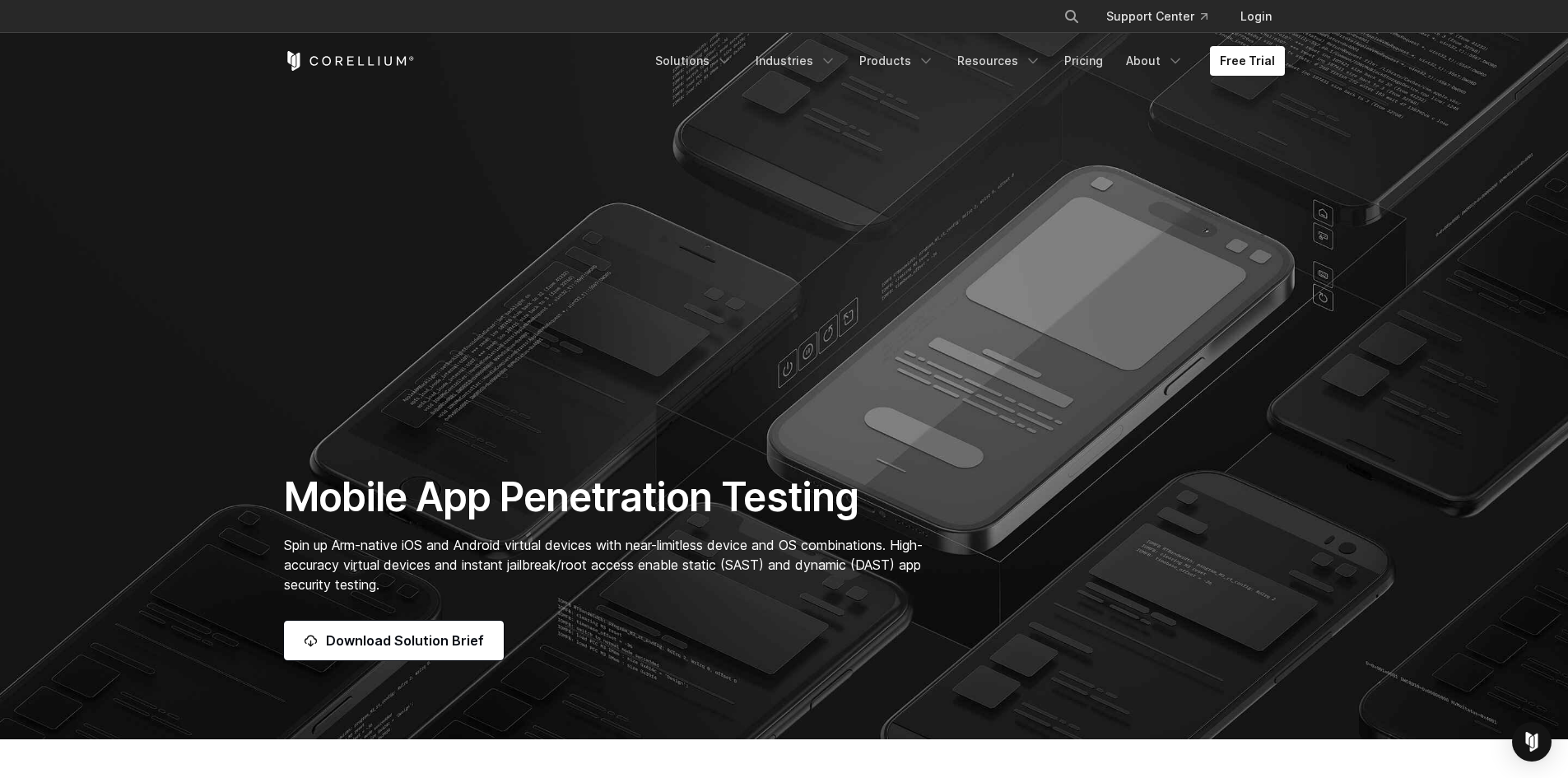
click at [356, 59] on icon "Corellium Home" at bounding box center [349, 61] width 131 height 20
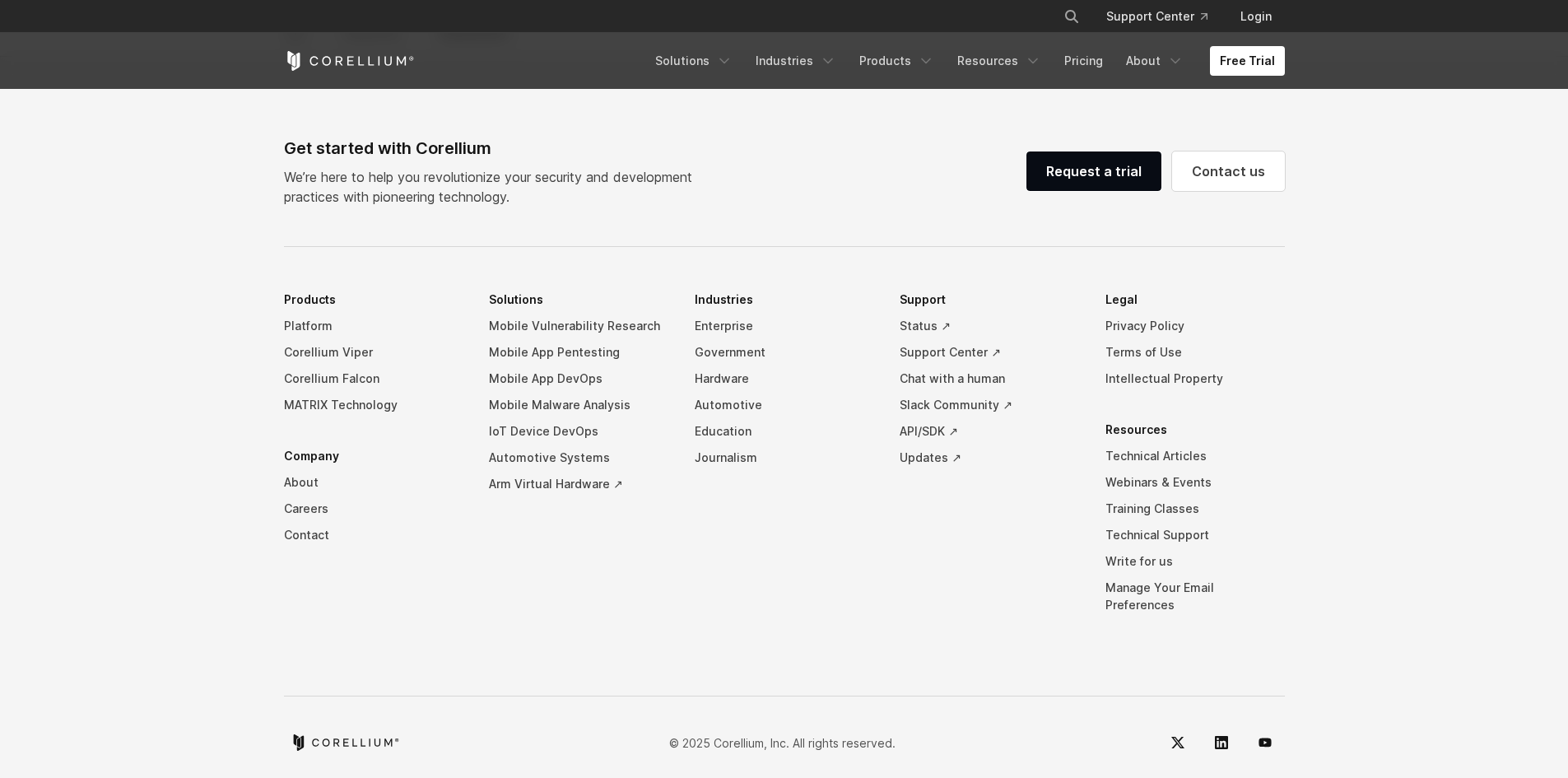
scroll to position [808, 0]
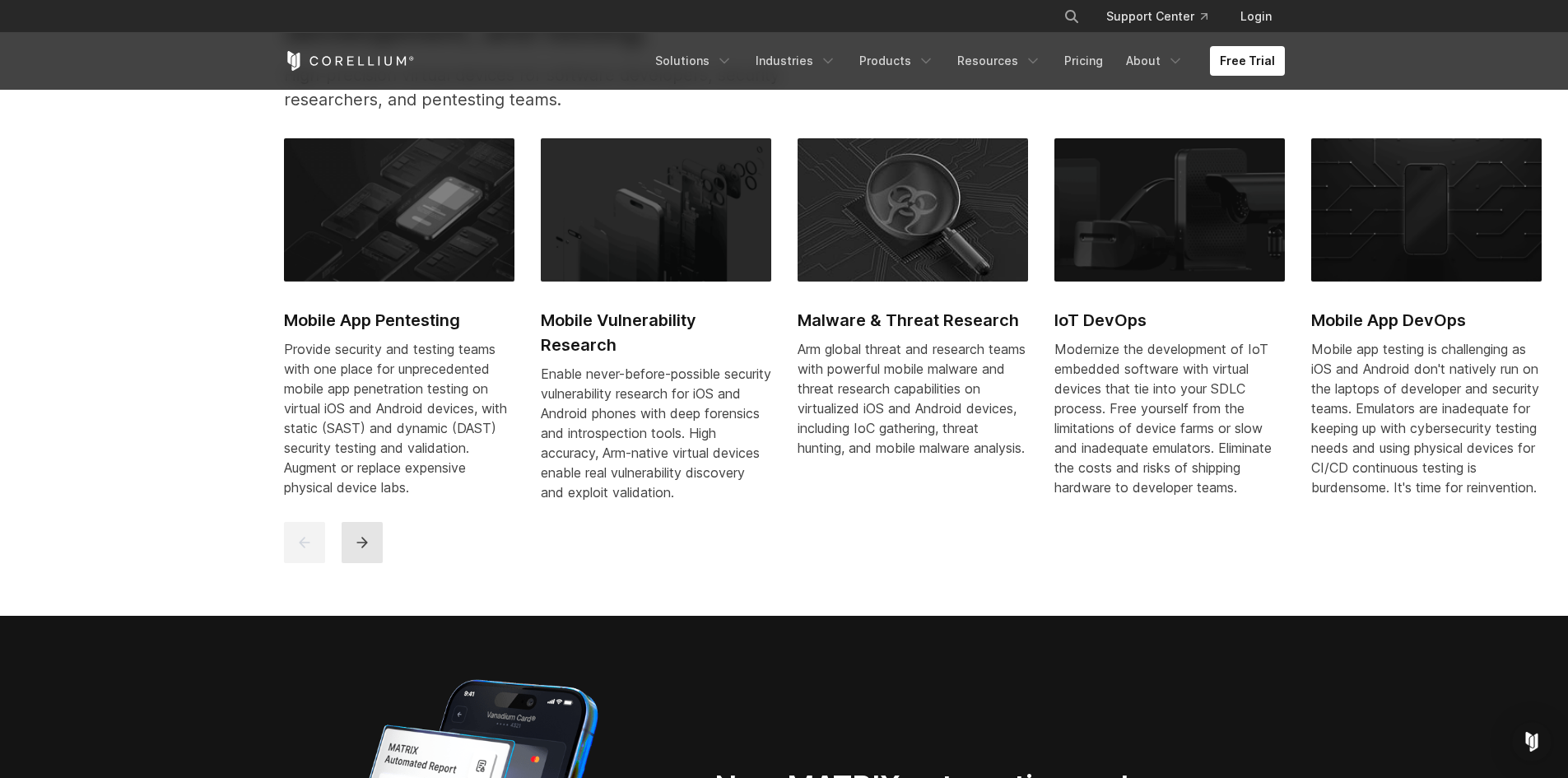
click at [369, 551] on icon "next" at bounding box center [362, 542] width 16 height 16
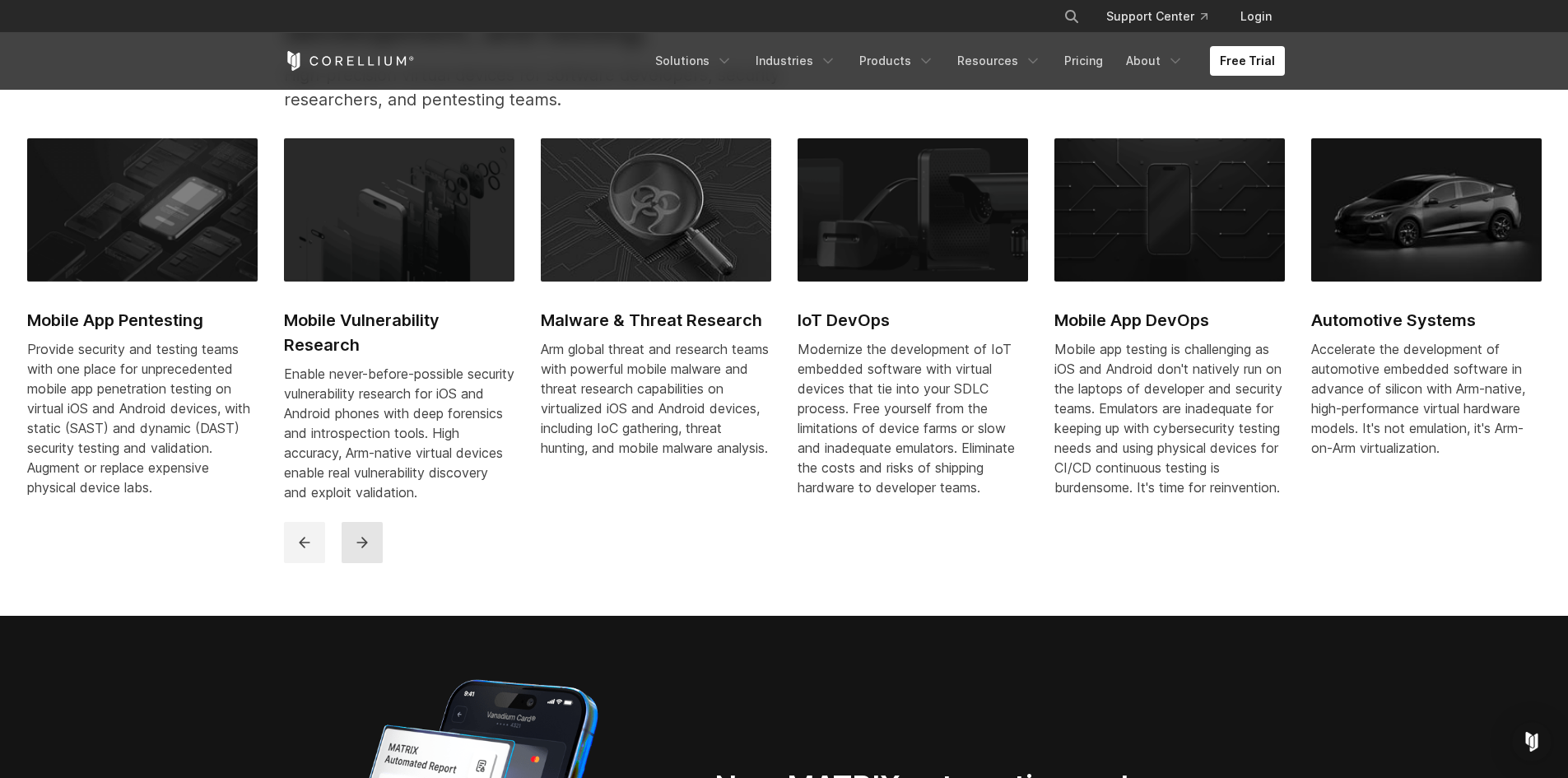
click at [369, 551] on icon "next" at bounding box center [362, 542] width 16 height 16
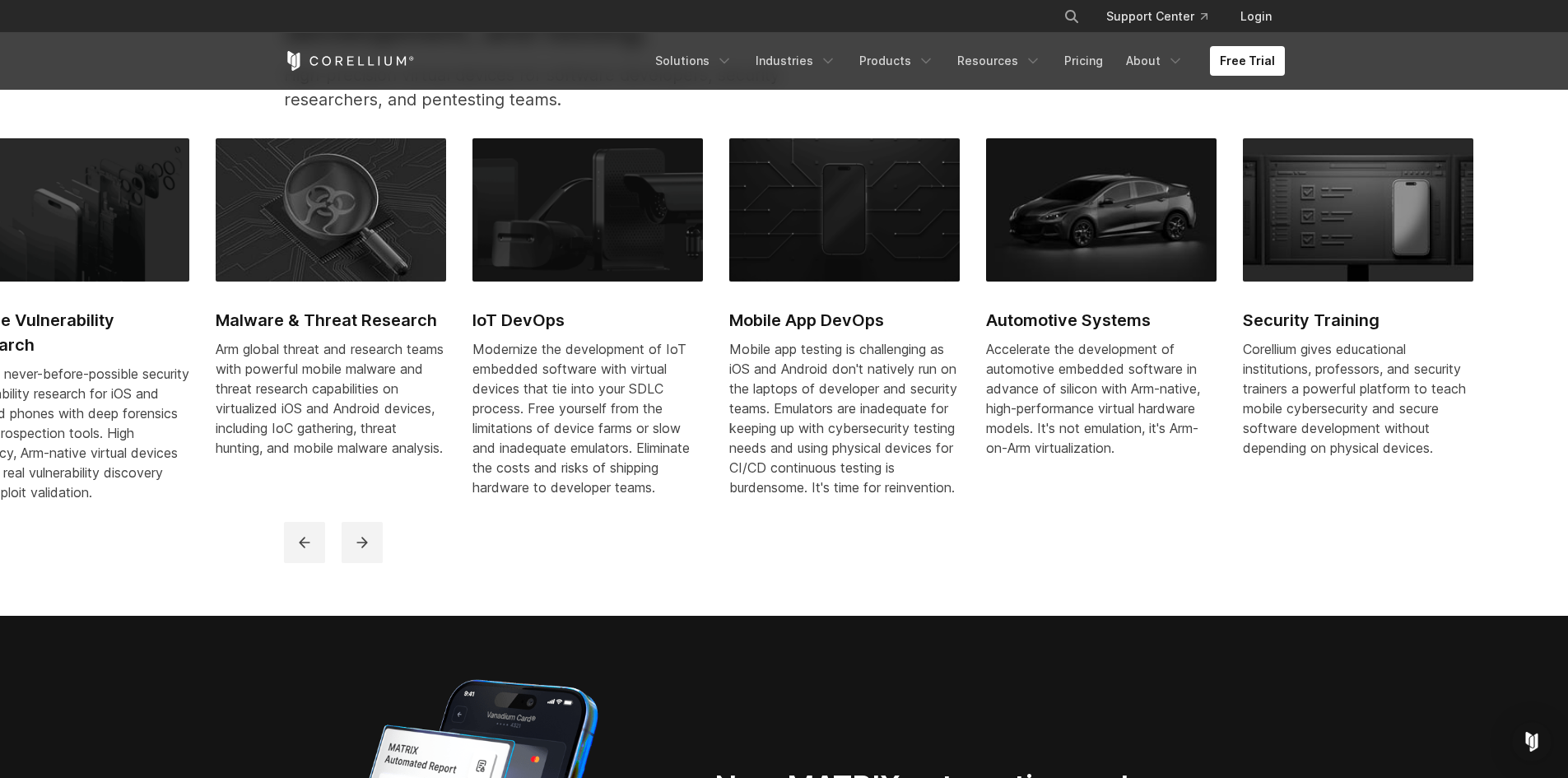
drag, startPoint x: 1223, startPoint y: 460, endPoint x: 1155, endPoint y: 441, distance: 70.6
click at [1155, 441] on div "Accelerate the development of automotive embedded software in advance of silico…" at bounding box center [1101, 405] width 231 height 132
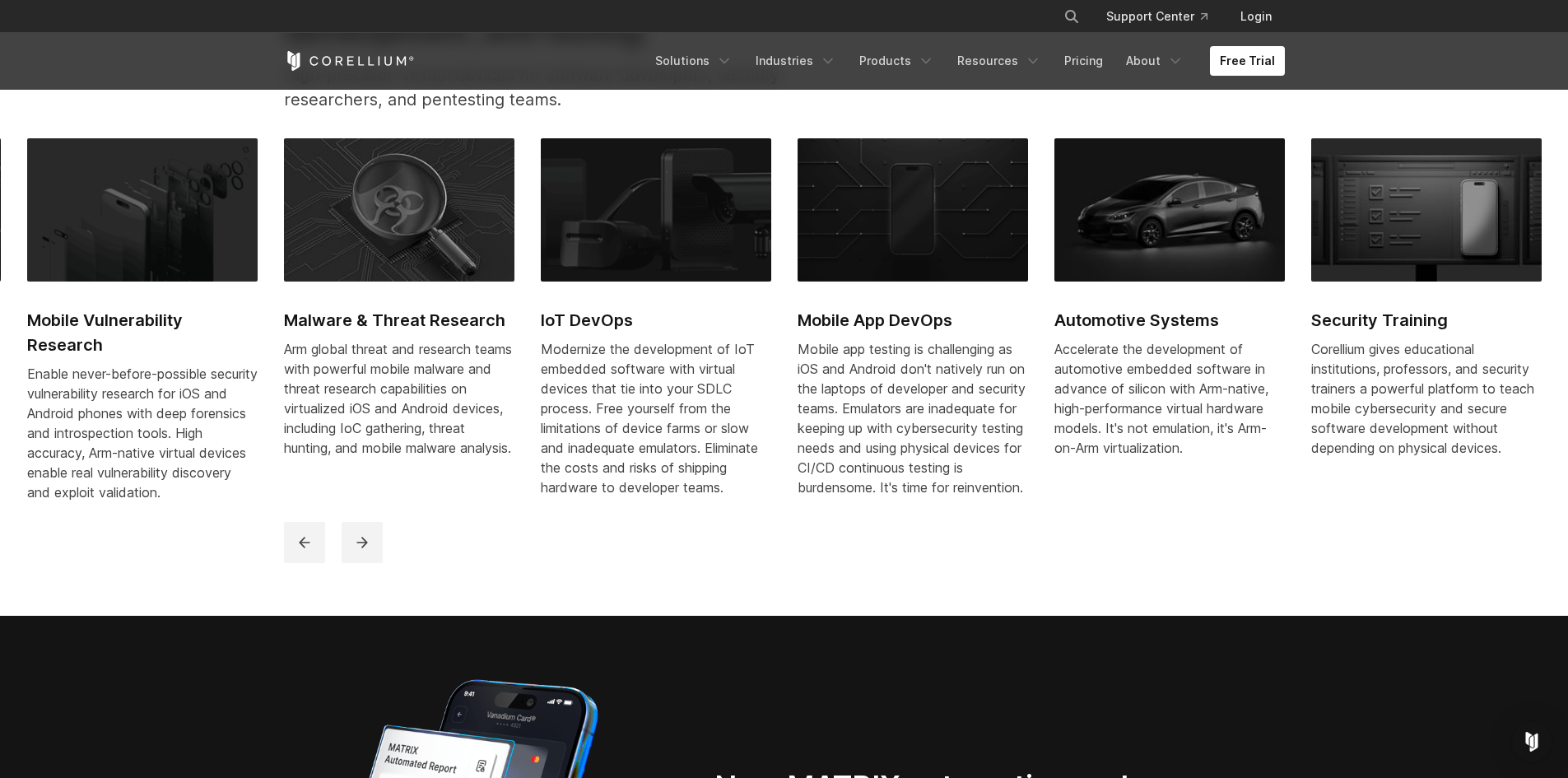
drag, startPoint x: 1259, startPoint y: 561, endPoint x: 1098, endPoint y: 419, distance: 214.7
click at [1097, 417] on div "Mobile App Pentesting Provide security and testing teams with one place for unp…" at bounding box center [784, 350] width 1033 height 424
drag, startPoint x: 1222, startPoint y: 469, endPoint x: 1072, endPoint y: 428, distance: 155.5
click at [1072, 428] on div "Accelerate the development of automotive embedded software in advance of silico…" at bounding box center [1169, 405] width 231 height 132
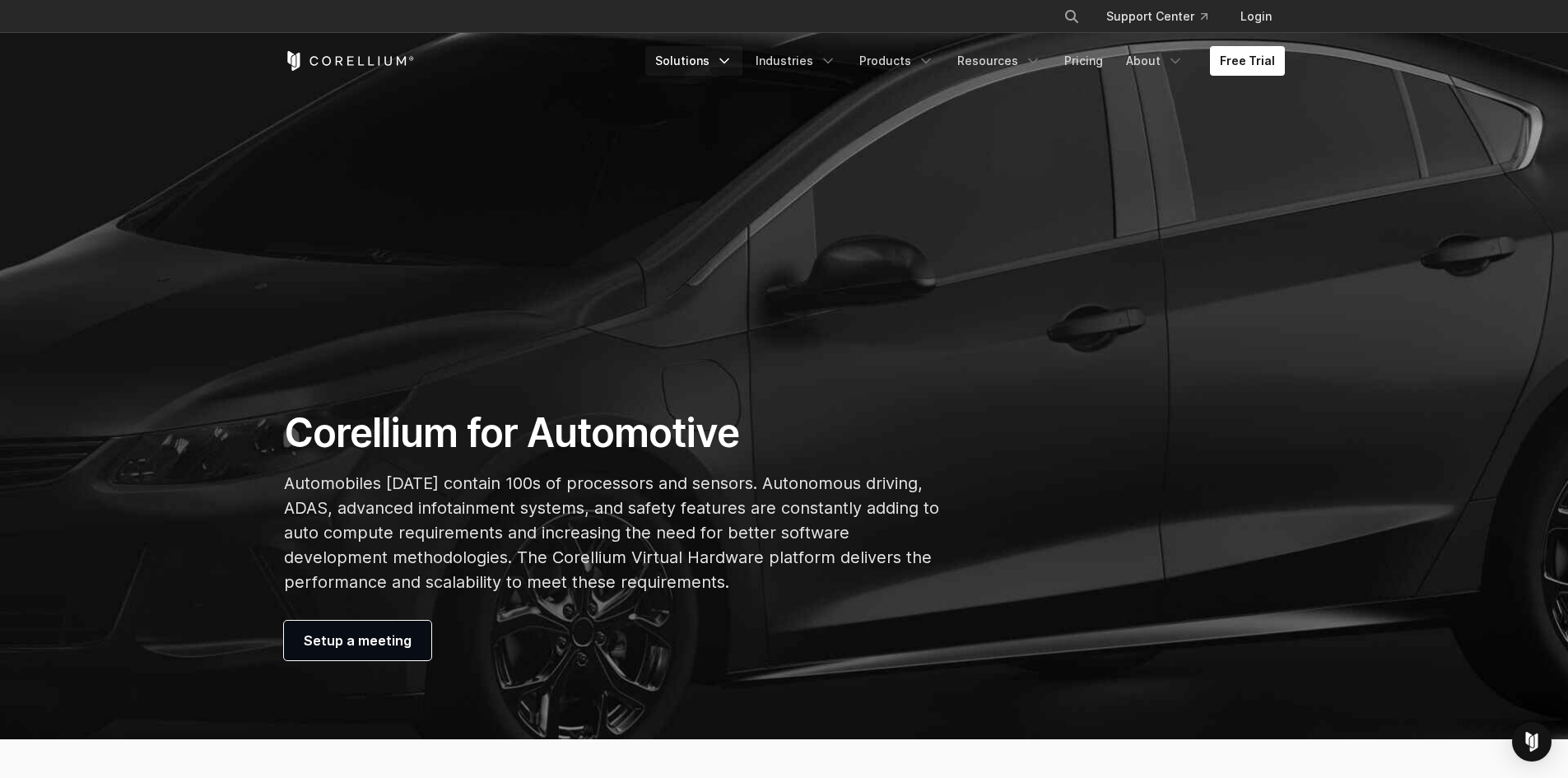
click at [728, 53] on link "Solutions" at bounding box center [693, 61] width 97 height 30
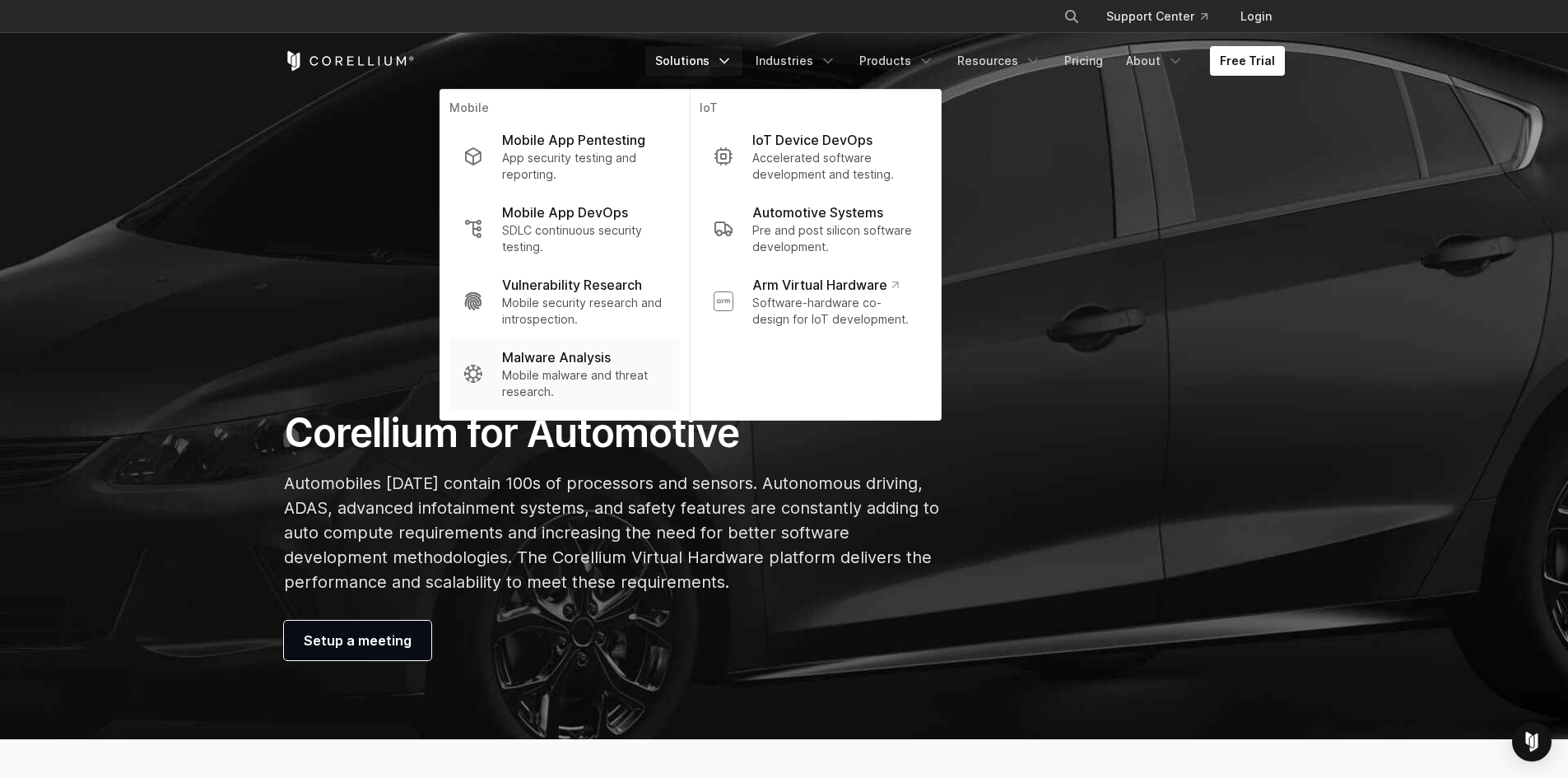
click at [554, 350] on p "Malware Analysis" at bounding box center [556, 357] width 109 height 20
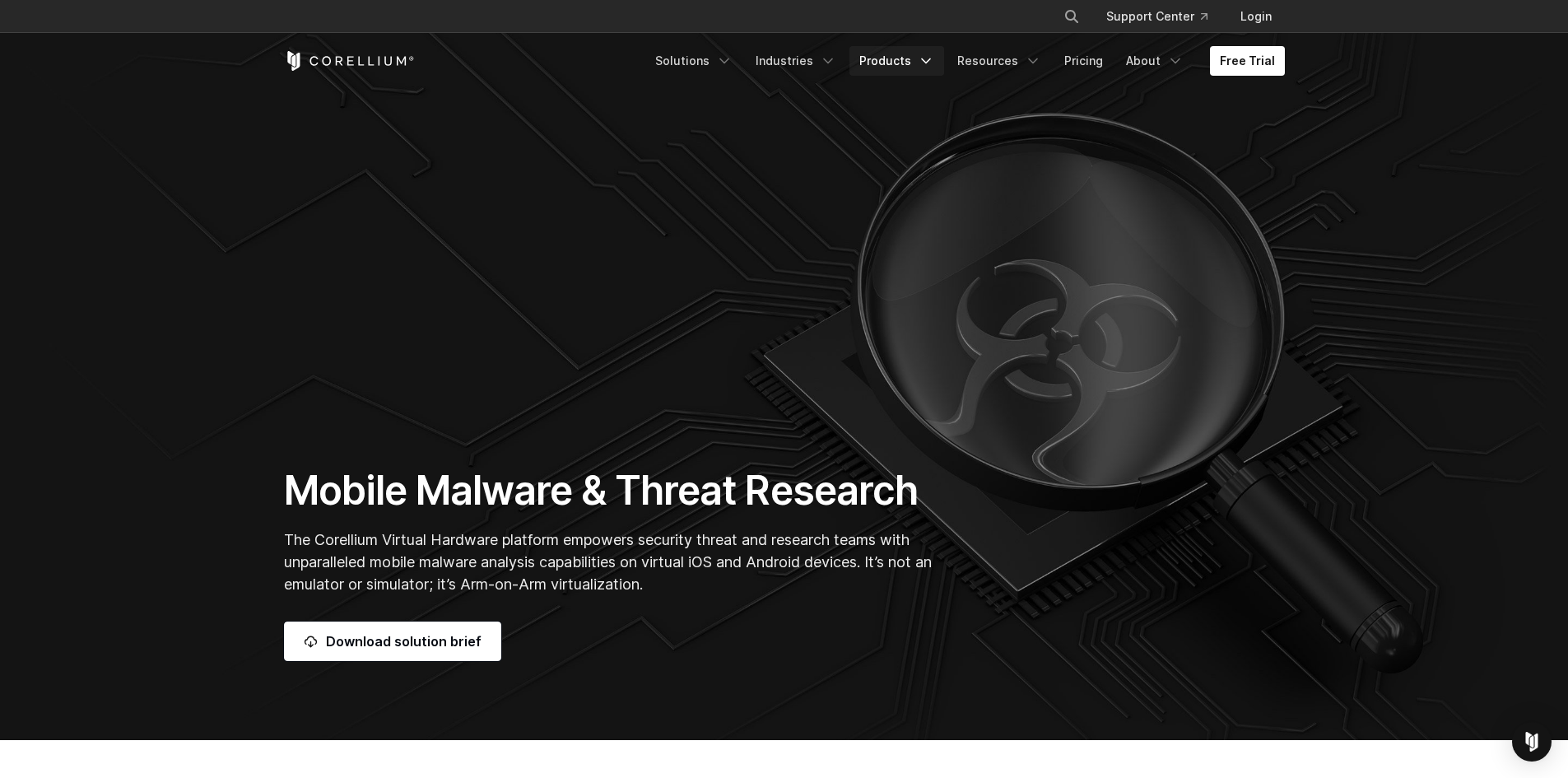
click at [906, 65] on link "Products" at bounding box center [897, 61] width 95 height 30
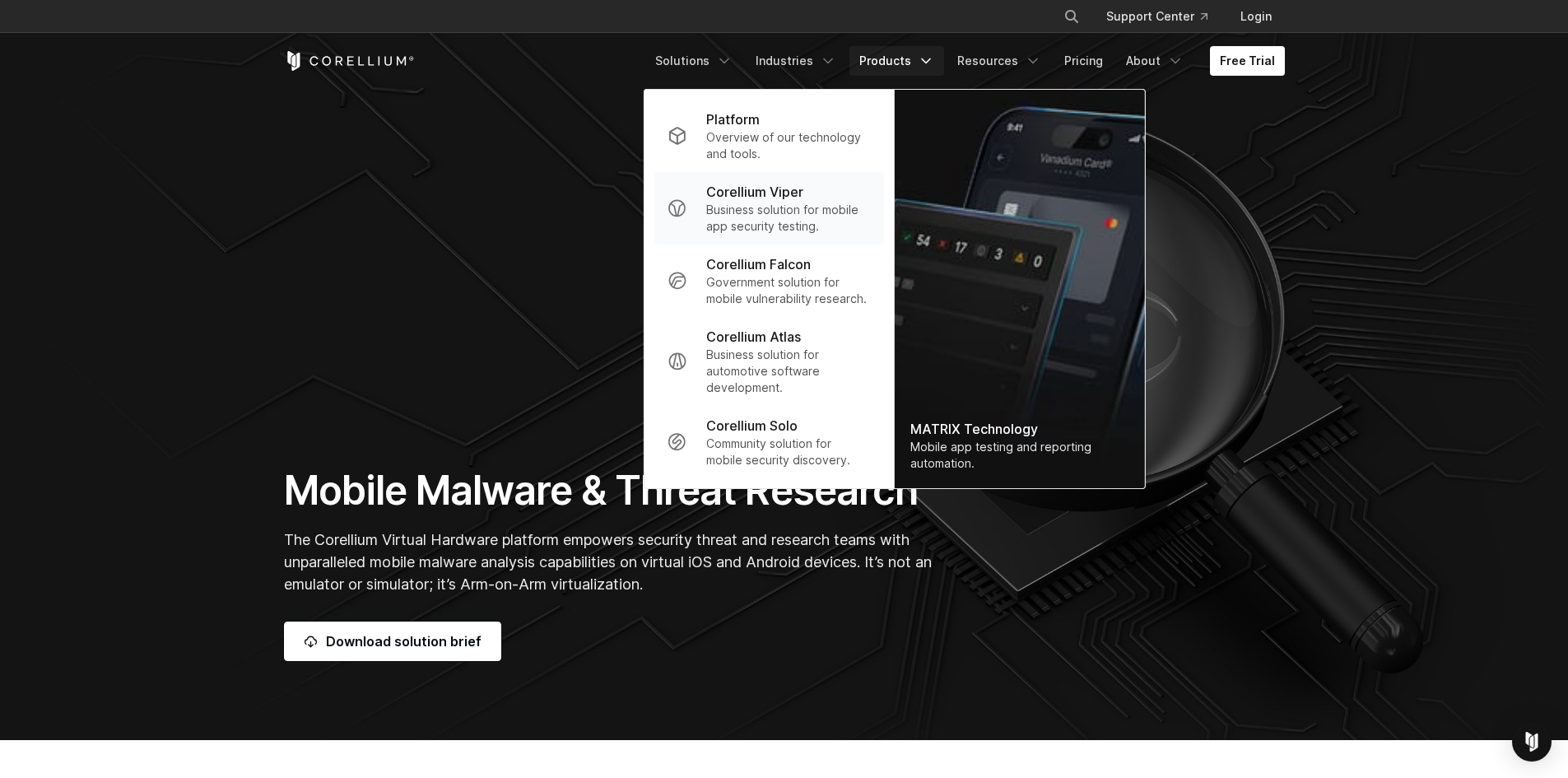
click at [748, 205] on p "Business solution for mobile app security testing." at bounding box center [787, 218] width 164 height 33
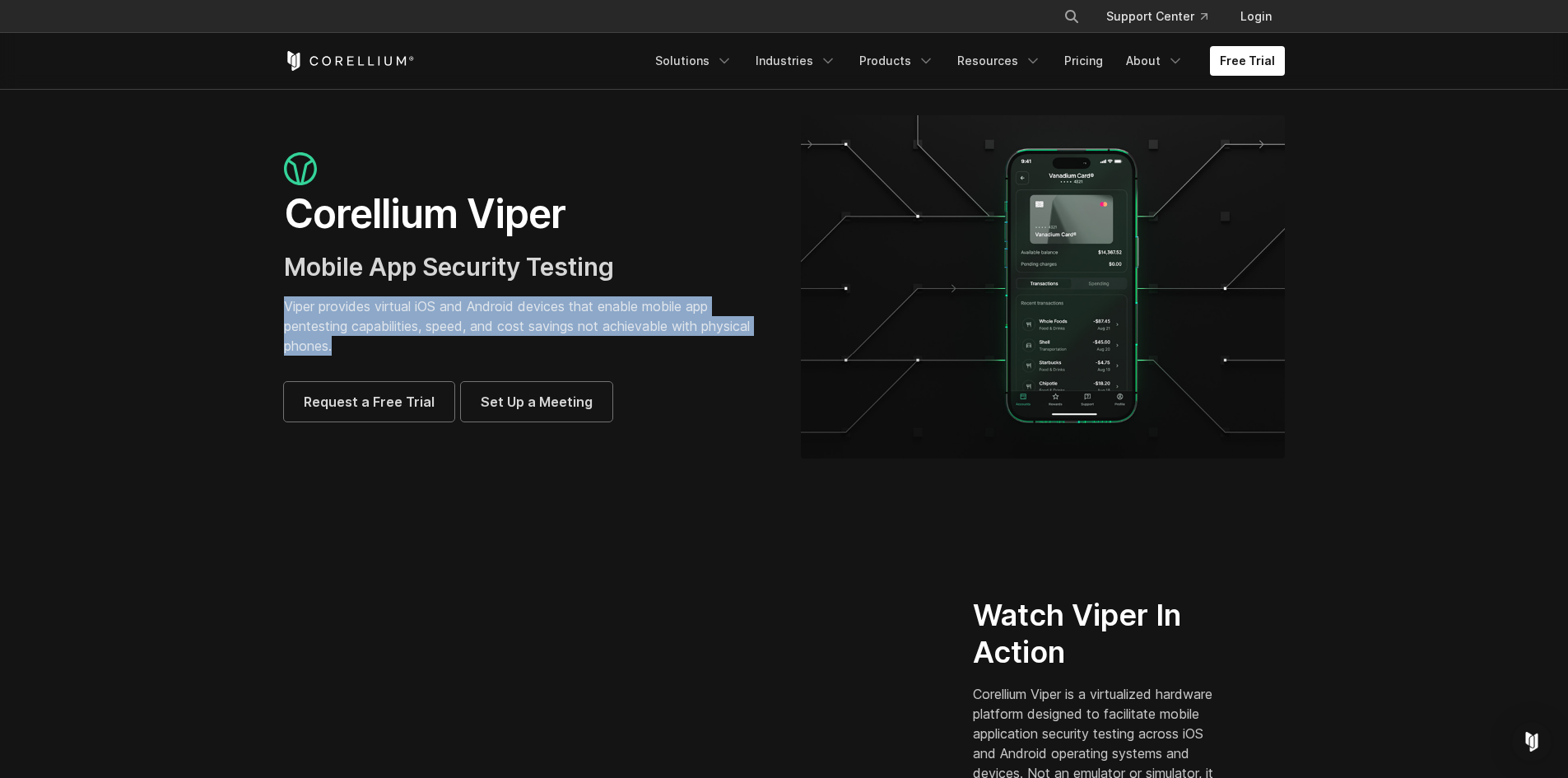
drag, startPoint x: 284, startPoint y: 307, endPoint x: 340, endPoint y: 343, distance: 66.6
click at [340, 343] on p "Viper provides virtual iOS and Android devices that enable mobile app pentestin…" at bounding box center [526, 325] width 484 height 59
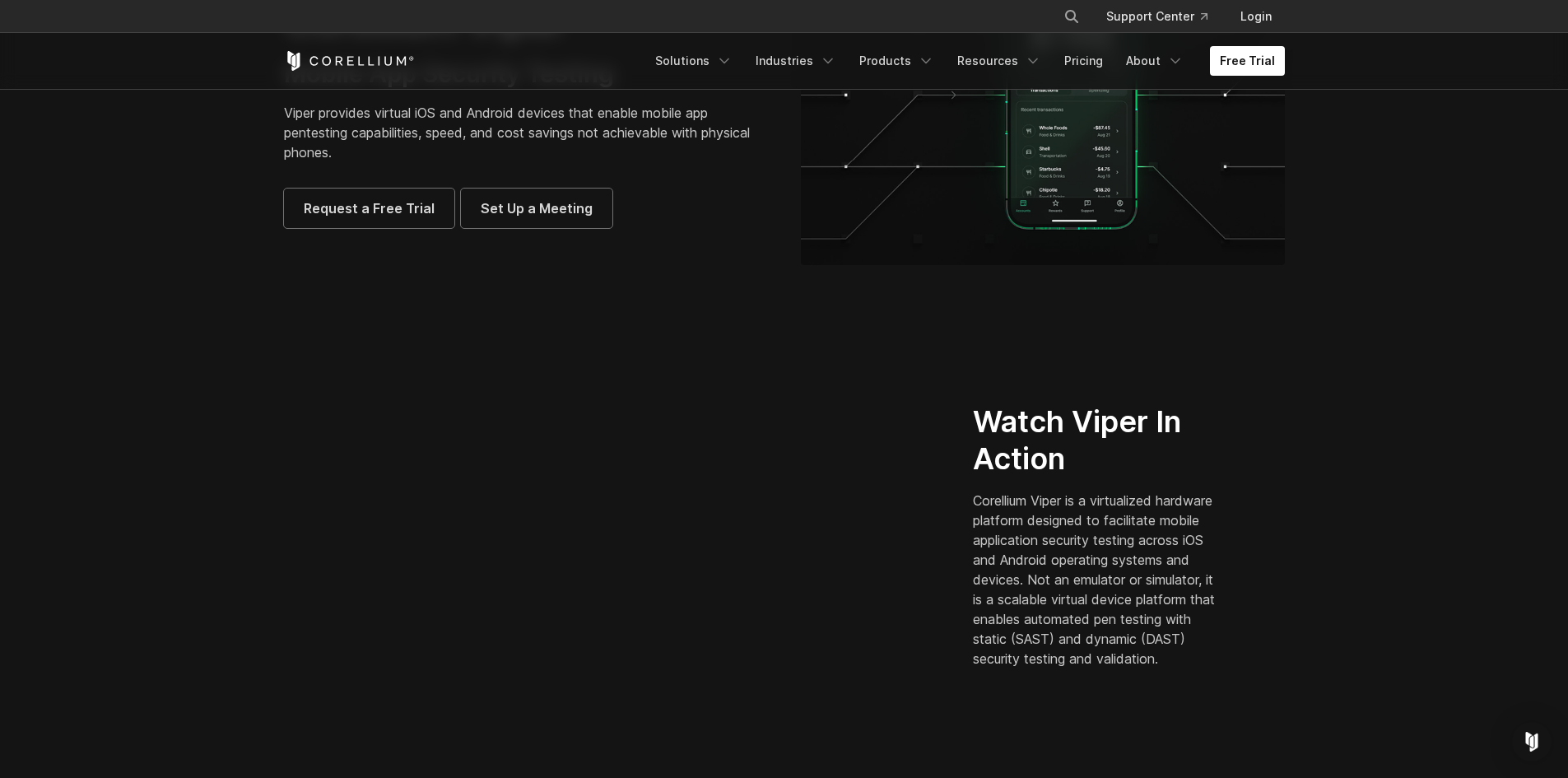
scroll to position [231, 0]
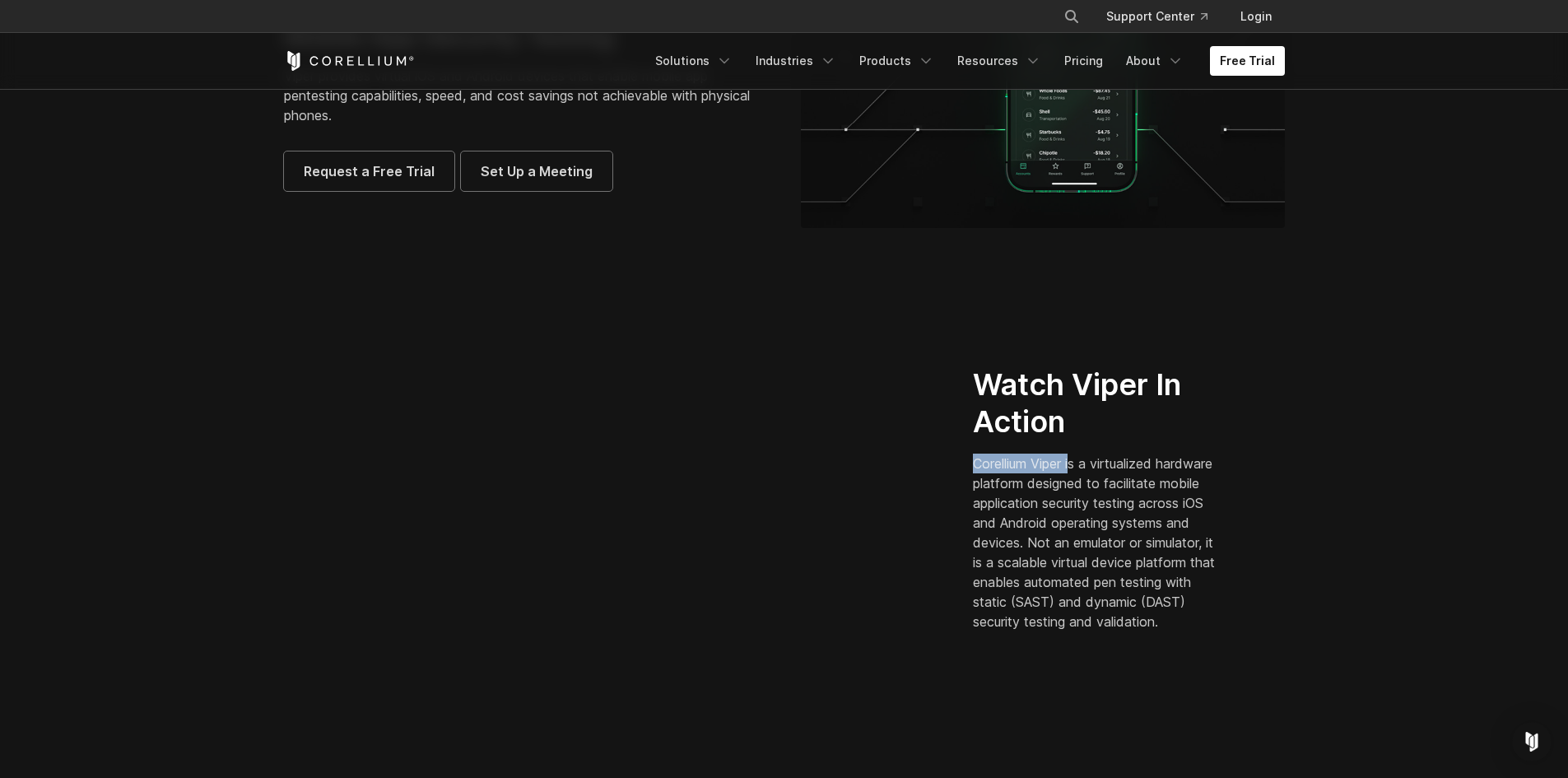
drag, startPoint x: 966, startPoint y: 457, endPoint x: 1078, endPoint y: 457, distance: 112.0
click at [1078, 457] on div "Watch Viper In Action Corellium Viper is a virtualized hardware platform design…" at bounding box center [1128, 505] width 345 height 278
copy p "Corellium Viper i"
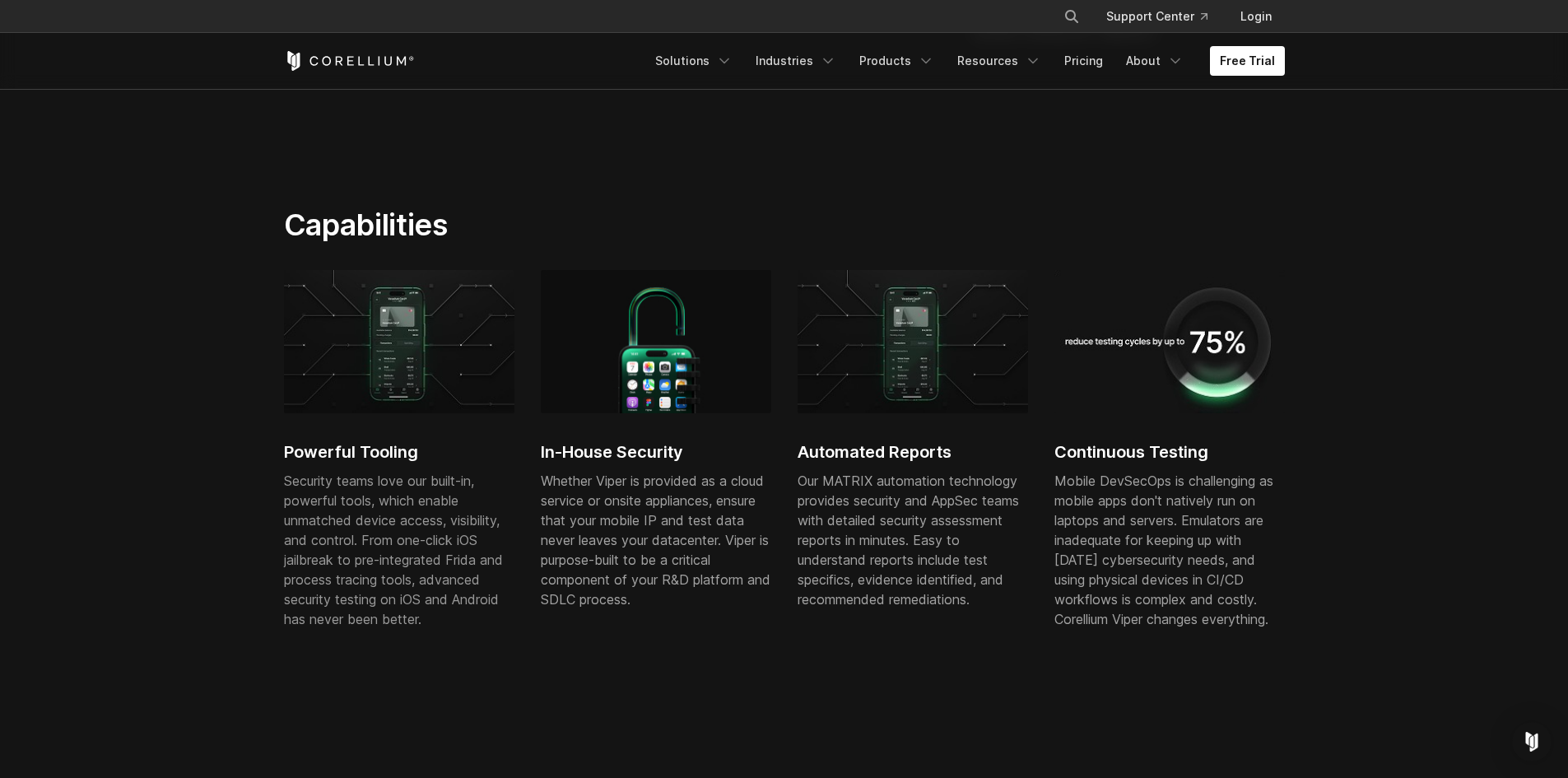
scroll to position [823, 0]
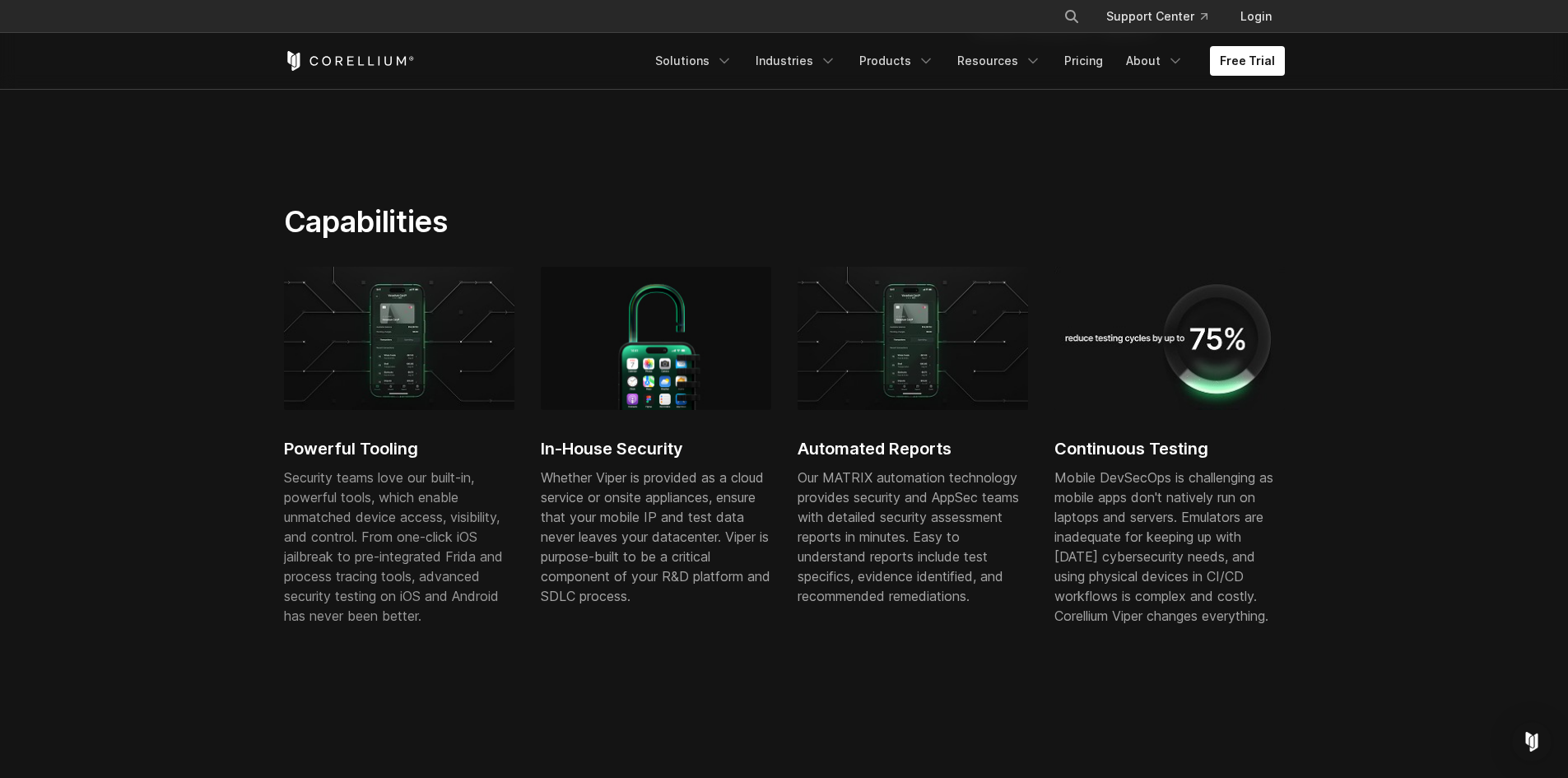
click at [182, 515] on section "Capabilities Powerful Tooling Security teams love our built-in, powerful tools,…" at bounding box center [784, 451] width 1568 height 602
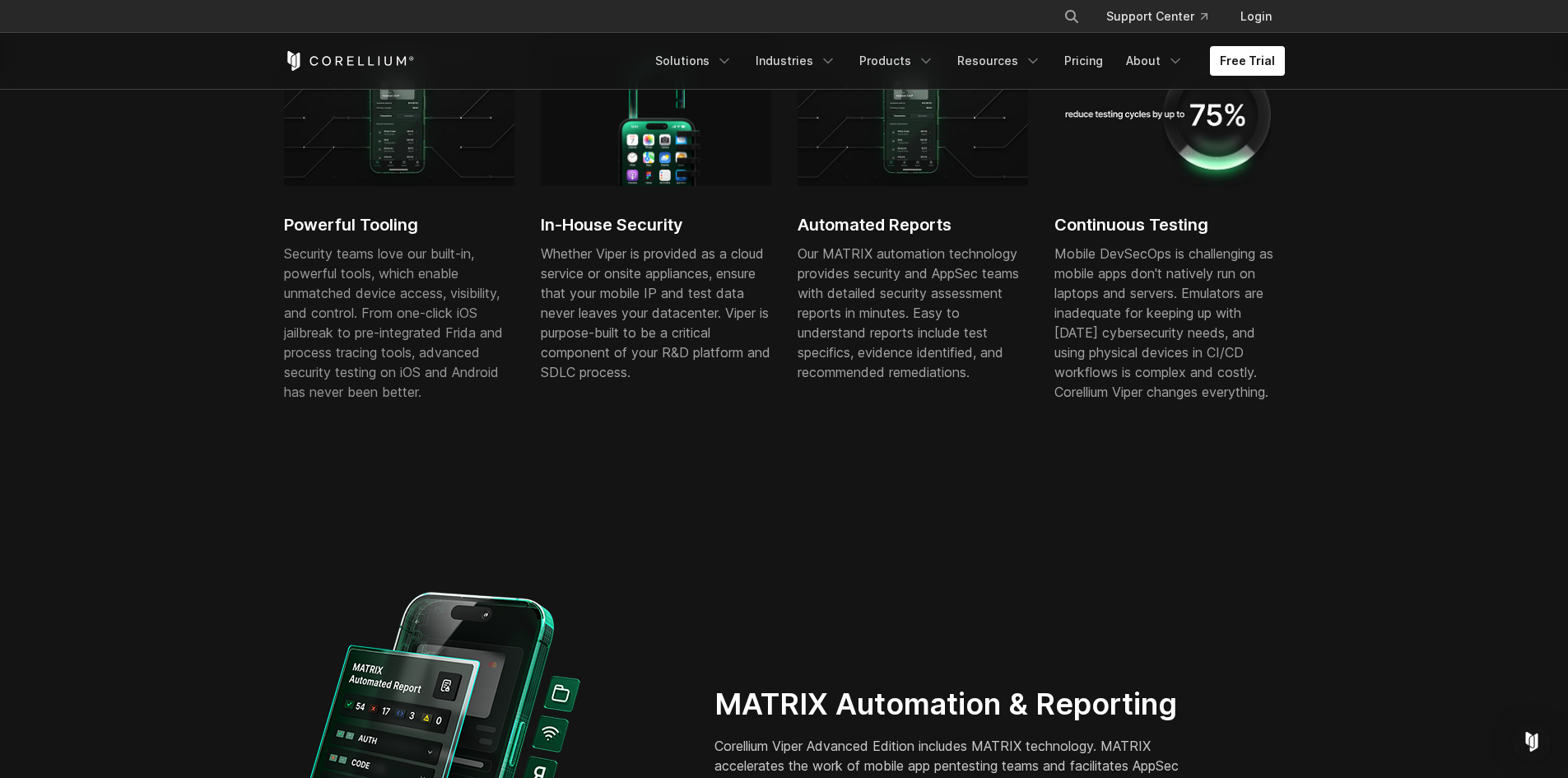
scroll to position [1086, 0]
